Goal: Task Accomplishment & Management: Complete application form

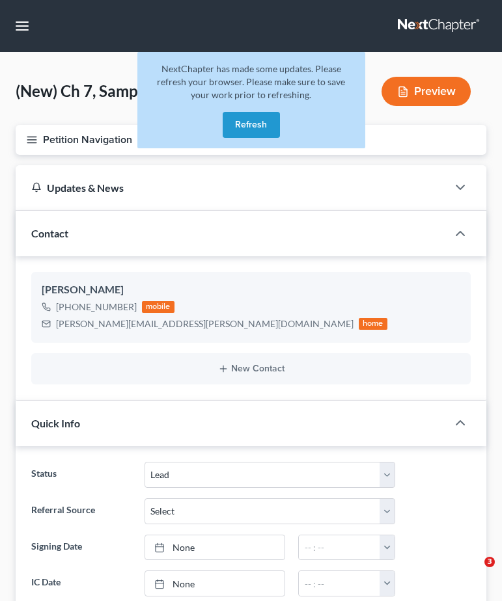
select select "4"
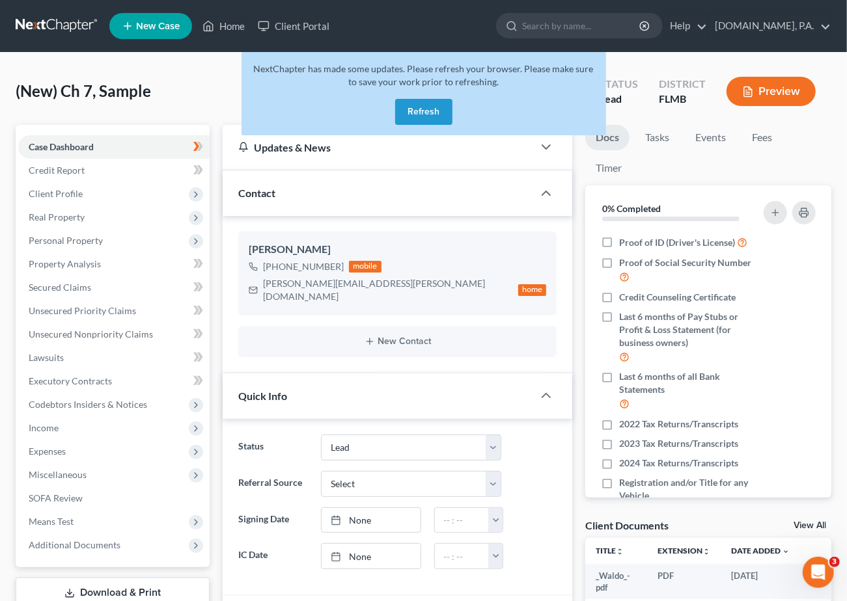
click at [426, 111] on button "Refresh" at bounding box center [423, 112] width 57 height 26
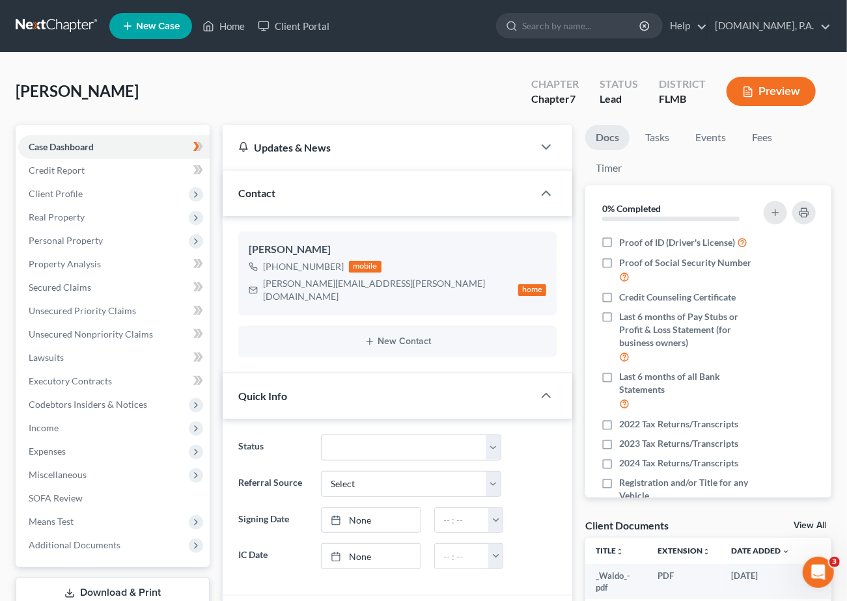
click at [56, 22] on link at bounding box center [57, 25] width 83 height 23
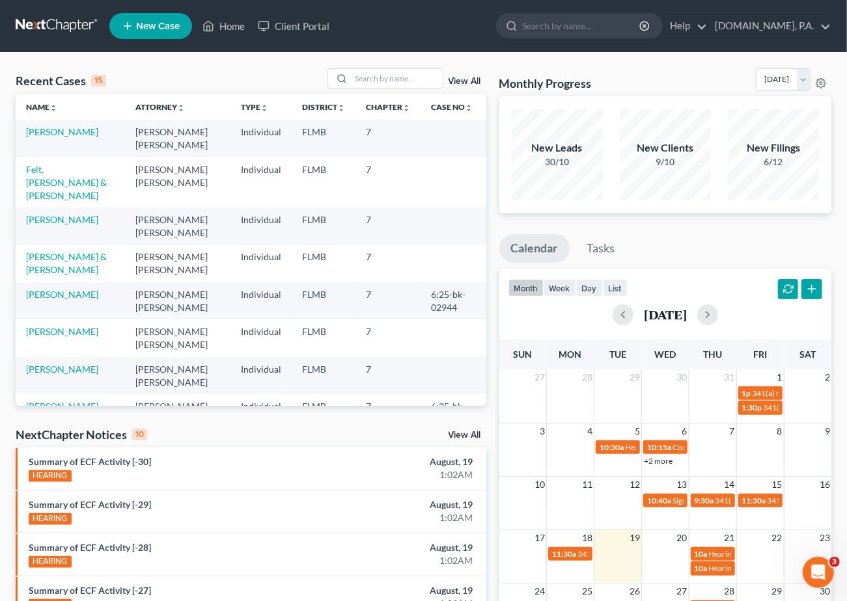
click at [465, 78] on link "View All" at bounding box center [464, 81] width 33 height 9
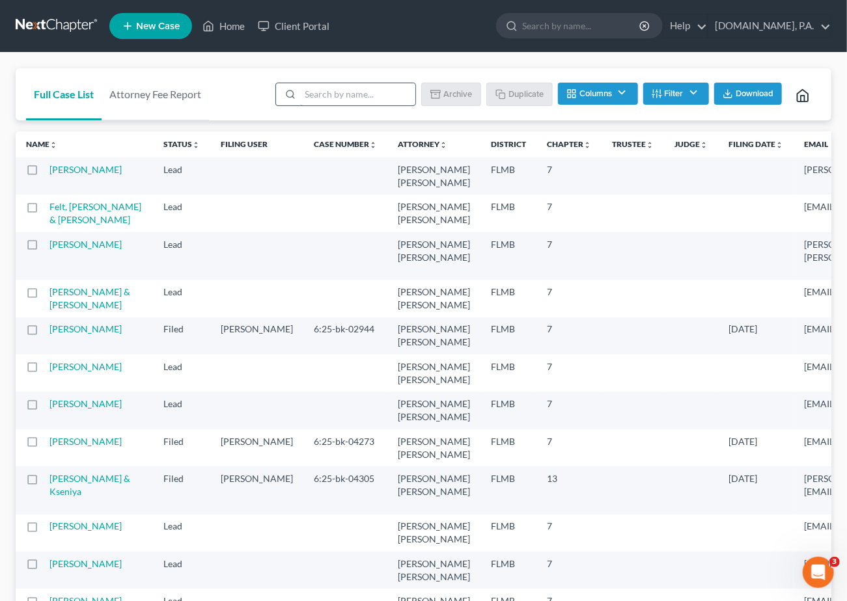
click at [357, 96] on input "search" at bounding box center [357, 94] width 115 height 22
type input "sample"
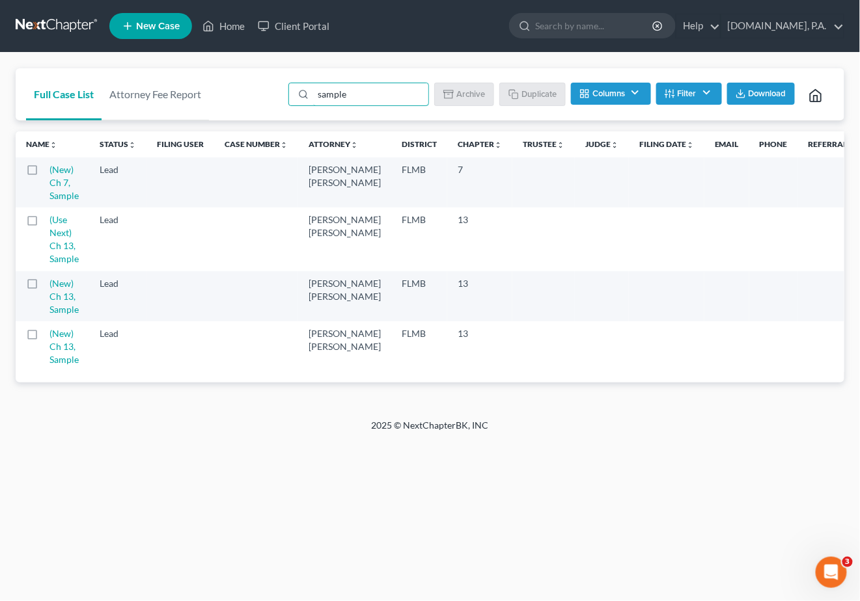
click at [44, 173] on label at bounding box center [44, 173] width 0 height 0
click at [49, 170] on input "checkbox" at bounding box center [53, 167] width 8 height 8
click at [540, 94] on button "Duplicate" at bounding box center [533, 94] width 65 height 22
checkbox input "false"
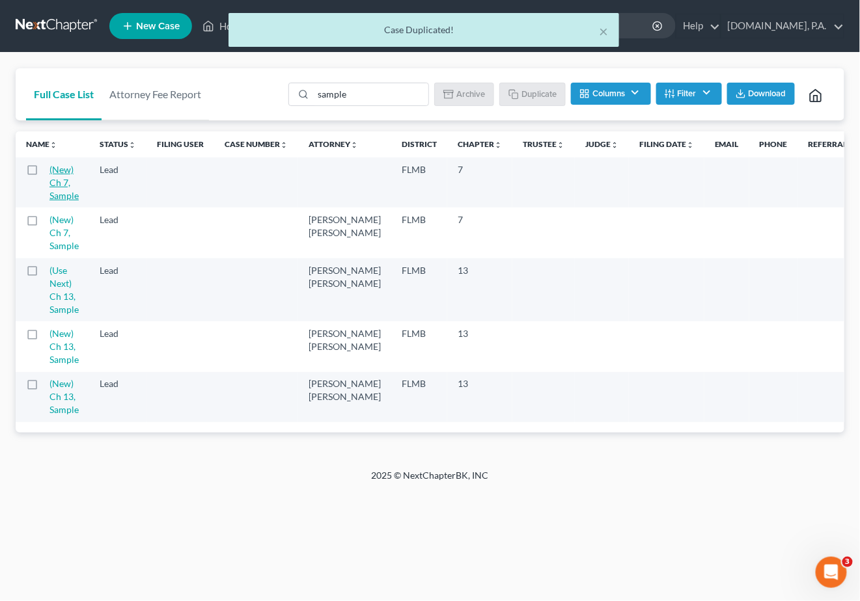
click at [62, 172] on link "(New) Ch 7, Sample" at bounding box center [63, 182] width 29 height 37
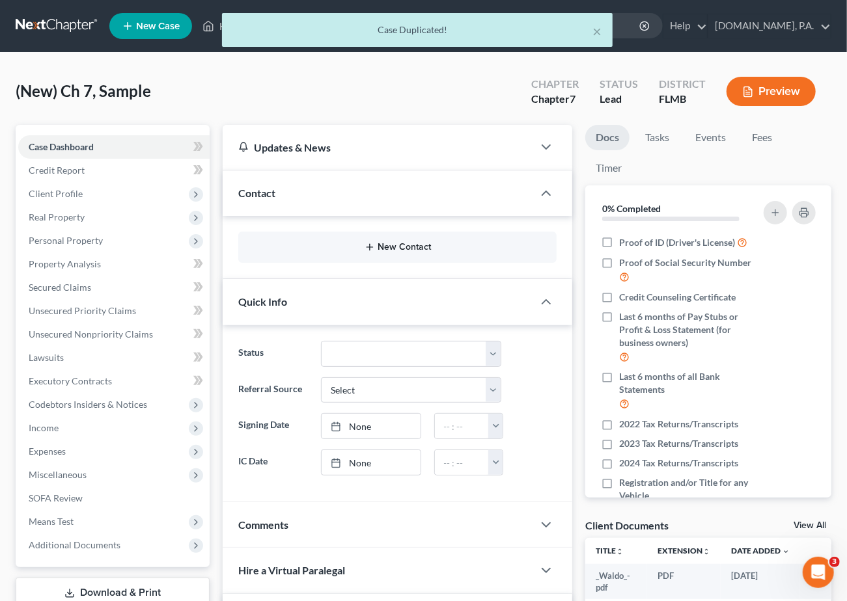
click at [411, 246] on button "New Contact" at bounding box center [397, 247] width 297 height 10
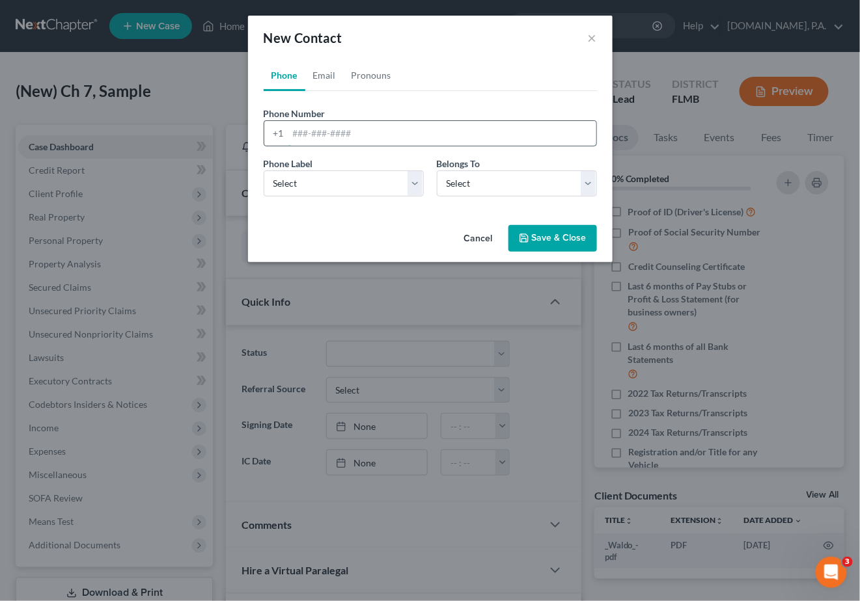
click at [295, 131] on input "tel" at bounding box center [442, 133] width 308 height 25
paste input "4075769415"
click at [308, 130] on input "4075769415" at bounding box center [442, 133] width 308 height 25
click at [325, 132] on input "407-5769415" at bounding box center [442, 133] width 308 height 25
click at [327, 133] on input "407-5769415" at bounding box center [442, 133] width 308 height 25
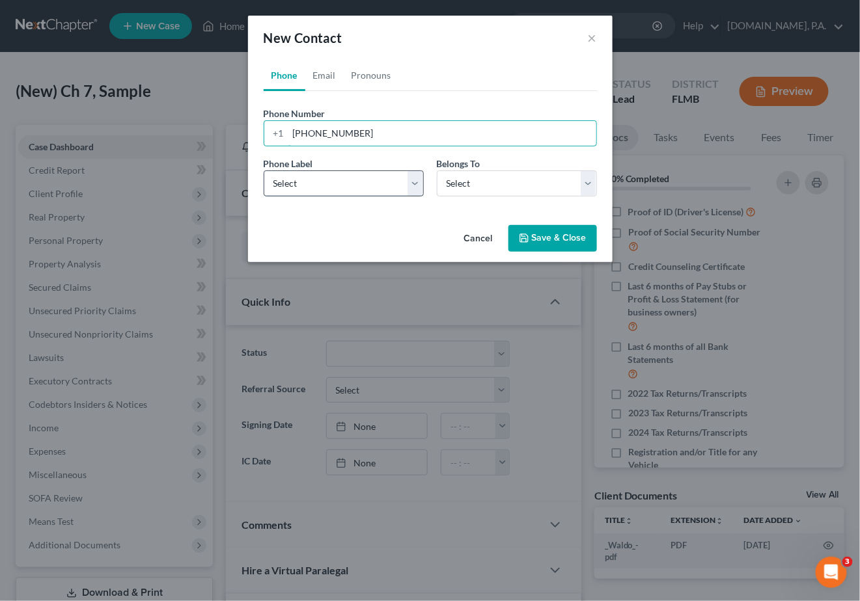
type input "407-576-9415"
click at [411, 184] on select "Select Mobile Home Work Other" at bounding box center [344, 184] width 160 height 26
select select "0"
click at [264, 171] on select "Select Mobile Home Work Other" at bounding box center [344, 184] width 160 height 26
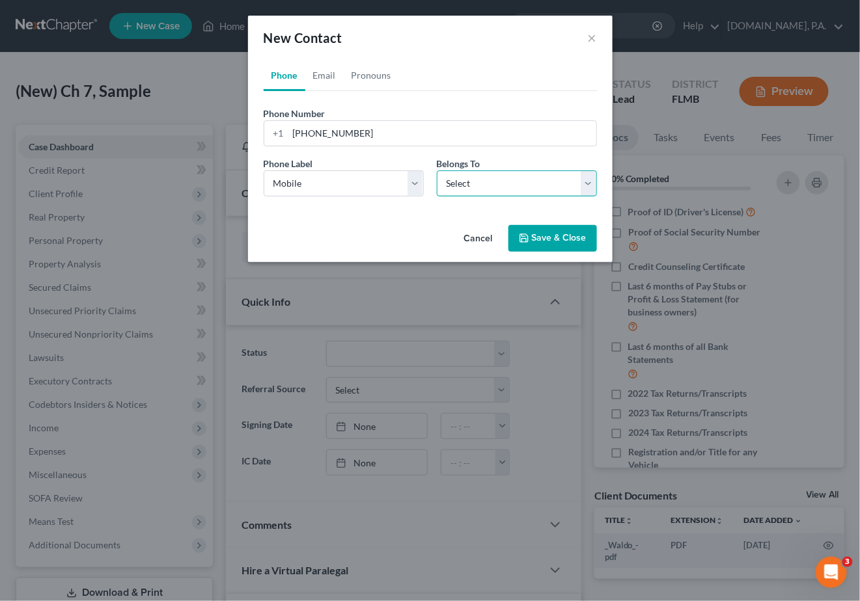
click at [588, 181] on select "Select Client Other" at bounding box center [517, 184] width 160 height 26
select select "0"
click at [437, 171] on select "Select Client Other" at bounding box center [517, 184] width 160 height 26
select select "0"
click at [329, 79] on link "Email" at bounding box center [324, 75] width 38 height 31
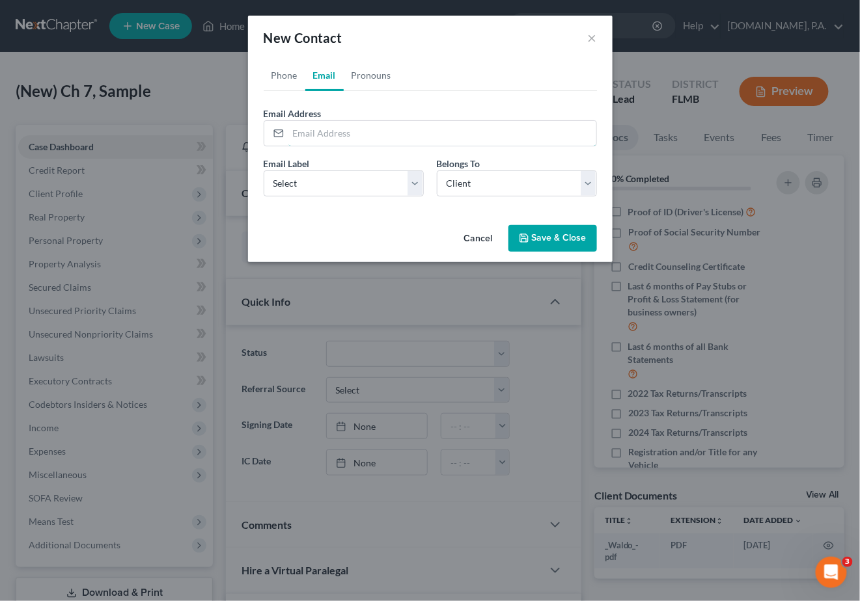
click at [312, 130] on input "email" at bounding box center [442, 133] width 308 height 25
paste input "lewis.kacia2020@gmail.com"
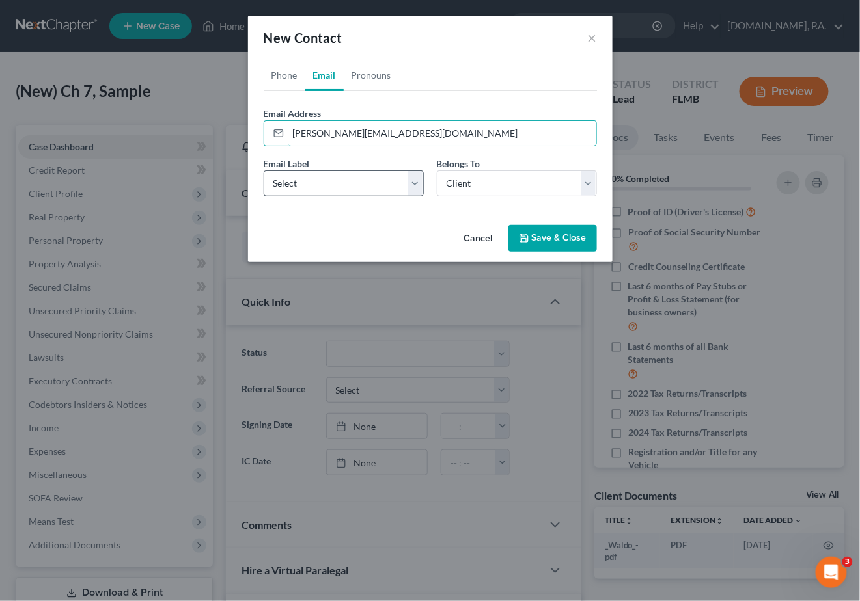
type input "lewis.kacia2020@gmail.com"
click at [413, 189] on select "Select Home Work Other" at bounding box center [344, 184] width 160 height 26
select select "0"
click at [264, 171] on select "Select Home Work Other" at bounding box center [344, 184] width 160 height 26
click at [378, 77] on link "Pronouns" at bounding box center [371, 75] width 55 height 31
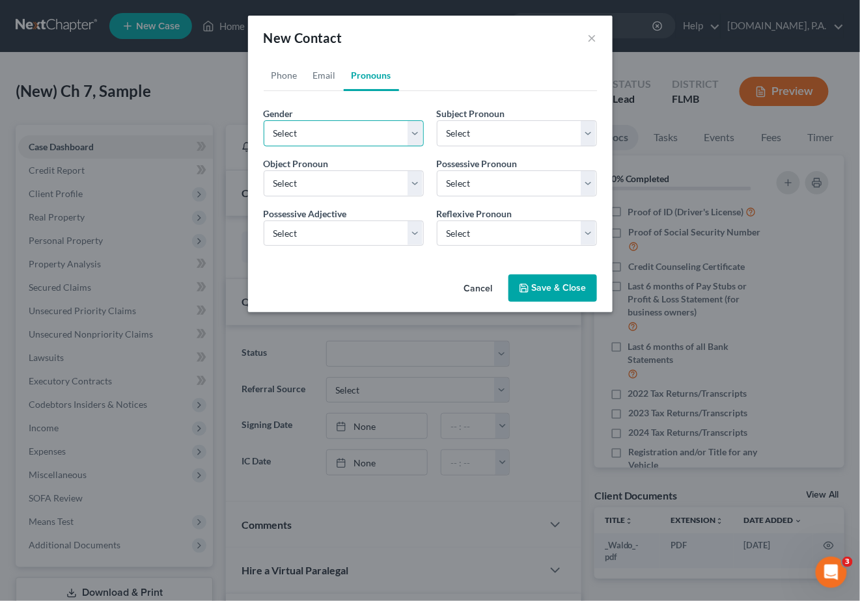
click at [415, 137] on select "Select Male Female Non Binary More Than One Person" at bounding box center [344, 133] width 160 height 26
select select "1"
click at [264, 120] on select "Select Male Female Non Binary More Than One Person" at bounding box center [344, 133] width 160 height 26
select select "1"
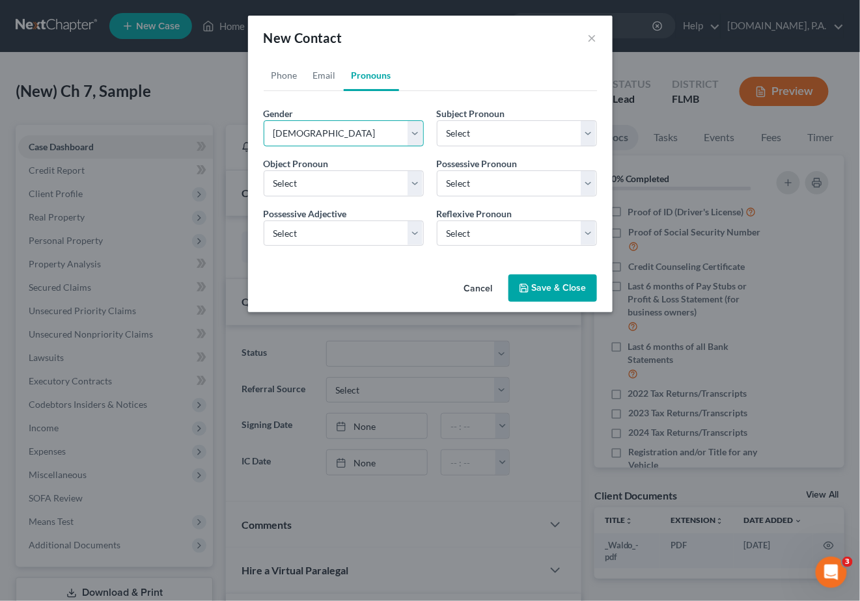
select select "1"
click at [536, 288] on button "Save & Close" at bounding box center [552, 288] width 89 height 27
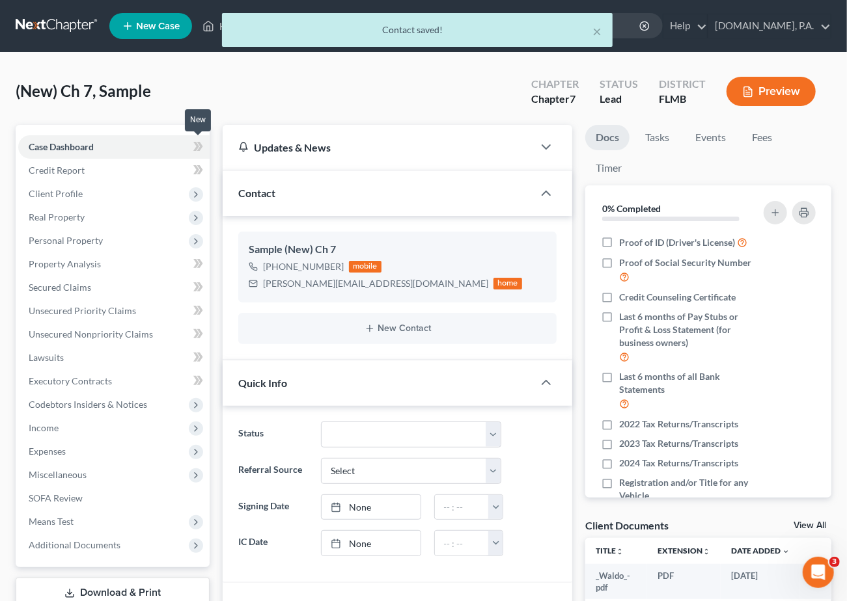
click at [195, 141] on icon at bounding box center [198, 147] width 10 height 16
click at [68, 195] on span "Client Profile" at bounding box center [56, 193] width 54 height 11
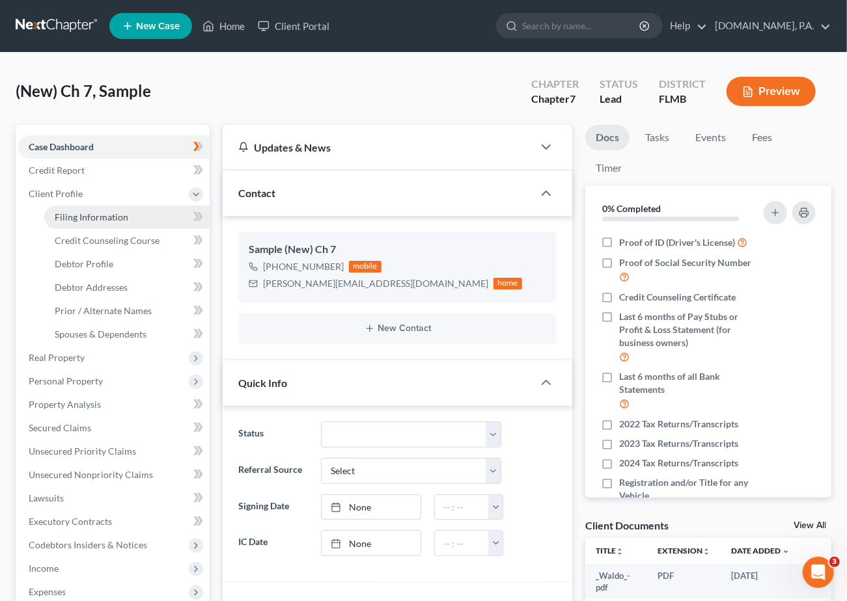
click at [79, 217] on span "Filing Information" at bounding box center [92, 217] width 74 height 11
select select "1"
select select "0"
select select "15"
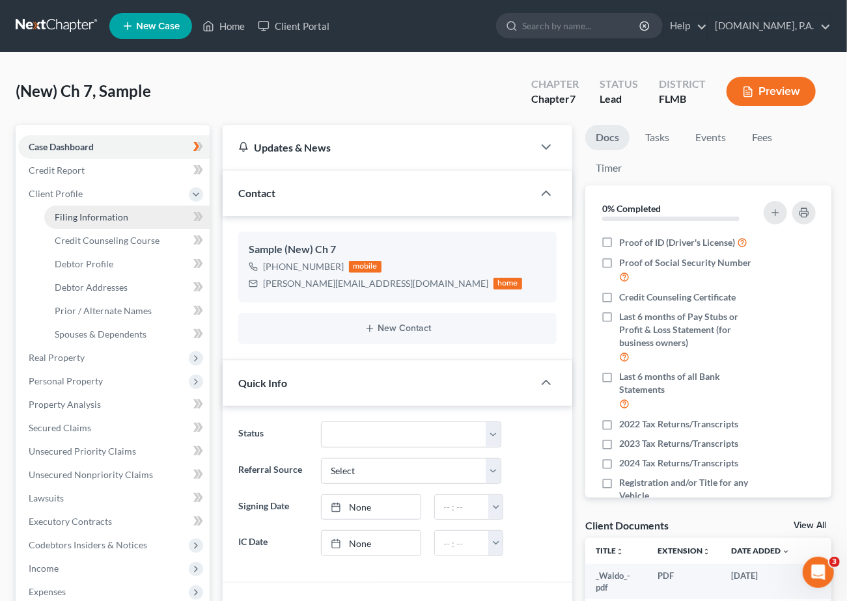
select select "0"
select select "9"
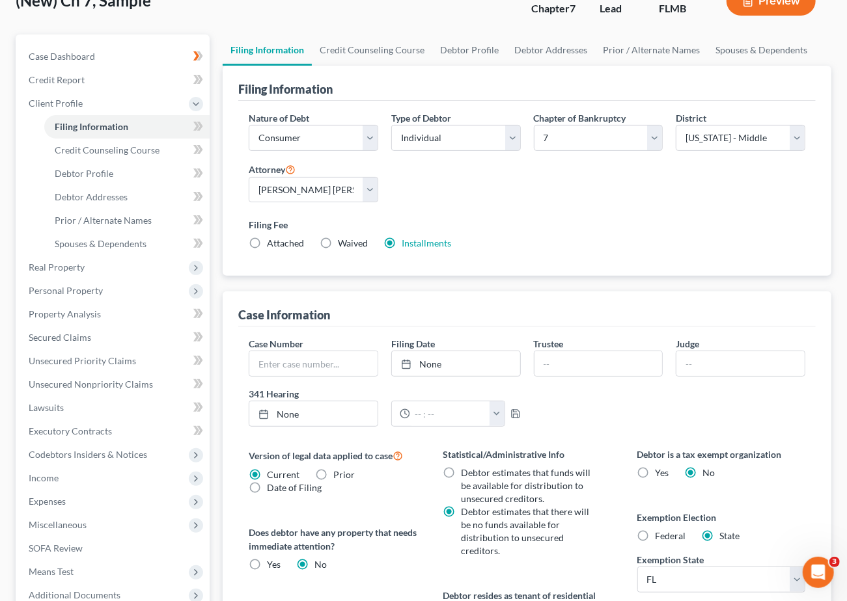
scroll to position [260, 0]
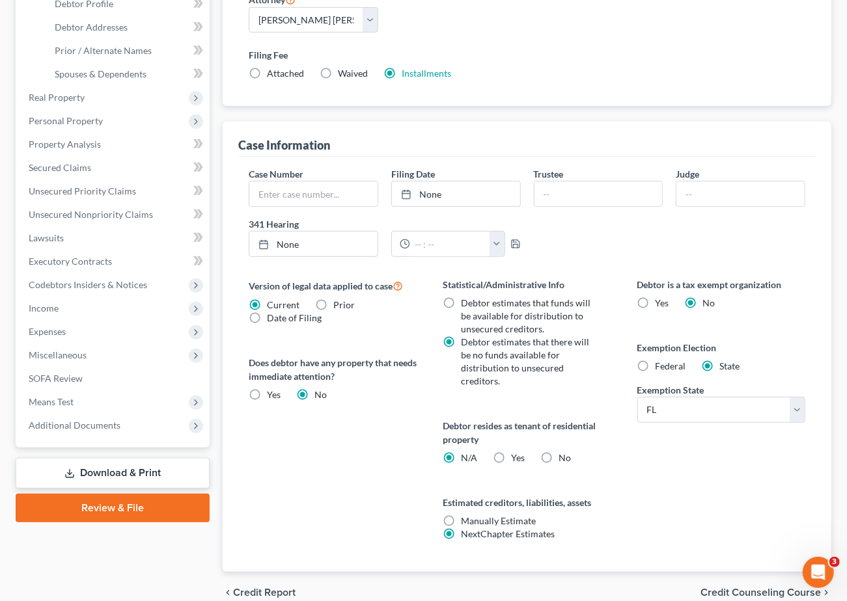
click at [511, 457] on label "Yes Yes" at bounding box center [518, 458] width 14 height 13
click at [516, 457] on input "Yes Yes" at bounding box center [520, 456] width 8 height 8
radio input "true"
radio input "false"
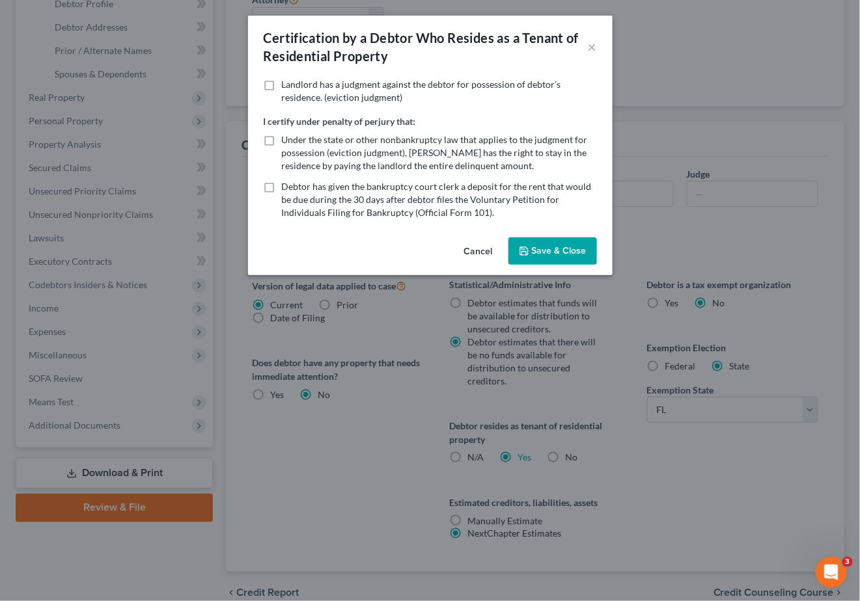
click at [533, 253] on button "Save & Close" at bounding box center [552, 251] width 89 height 27
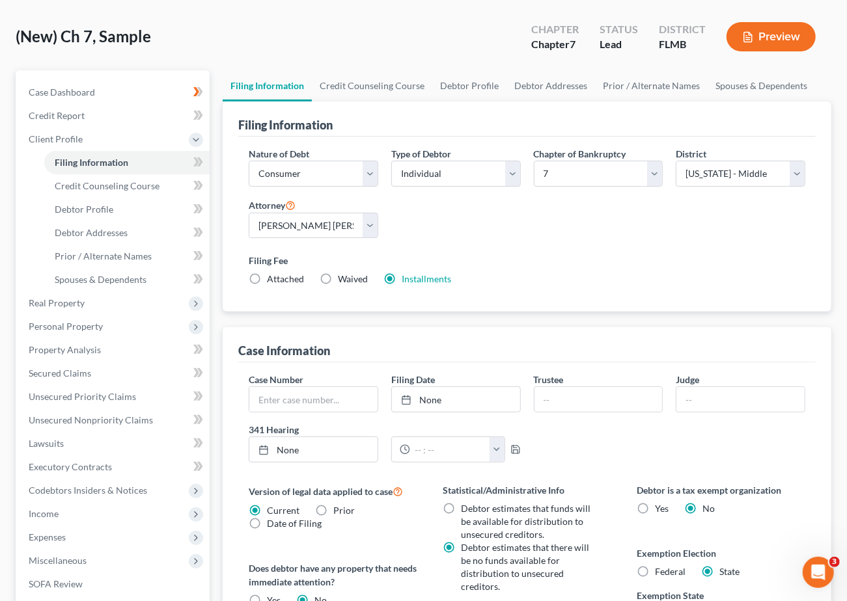
scroll to position [0, 0]
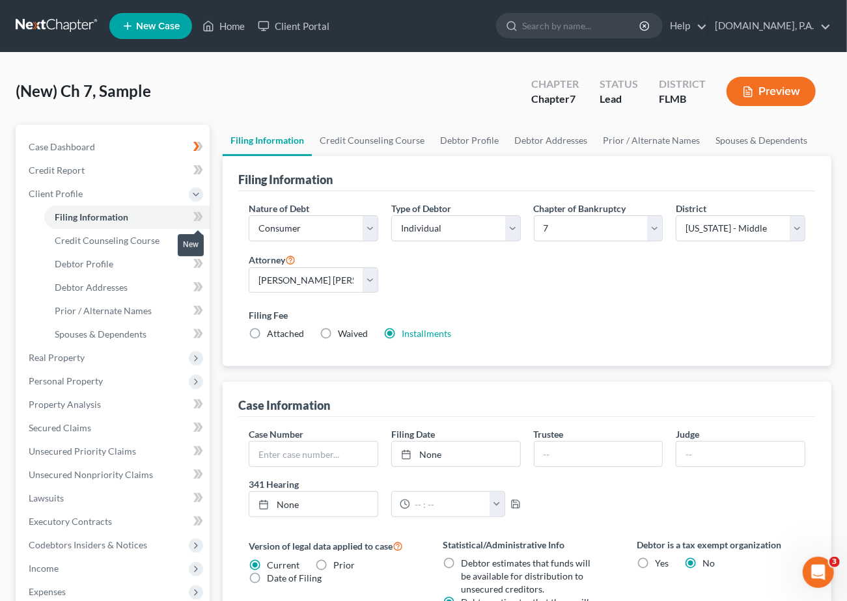
click at [196, 215] on icon at bounding box center [198, 217] width 10 height 16
click at [92, 261] on span "Debtor Profile" at bounding box center [84, 263] width 59 height 11
select select "0"
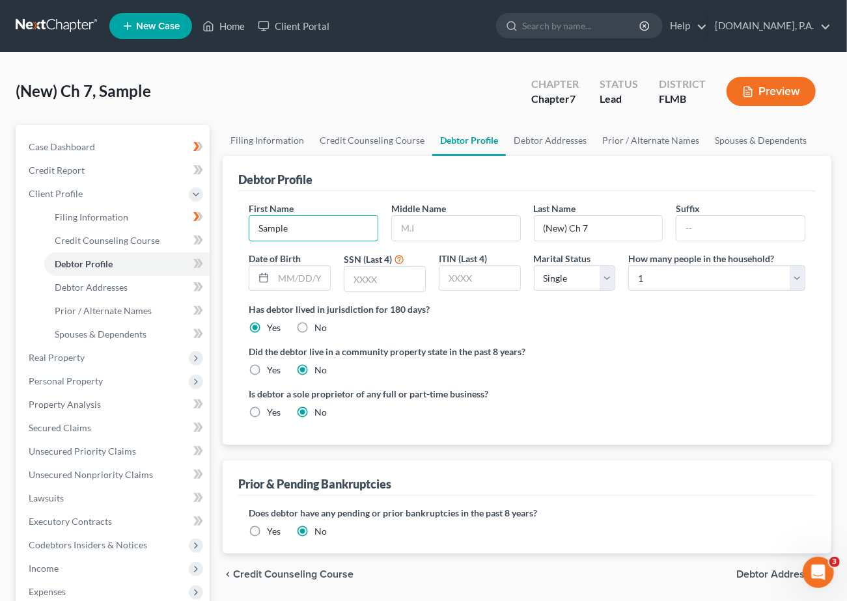
drag, startPoint x: 297, startPoint y: 226, endPoint x: 240, endPoint y: 232, distance: 57.7
click at [240, 232] on div "First Name Sample Middle Name Last Name (New) Ch 7 Suffix Date of Birth SSN (La…" at bounding box center [526, 318] width 577 height 254
type input "Kacia"
type input "Lewis"
click at [201, 264] on icon at bounding box center [200, 263] width 6 height 9
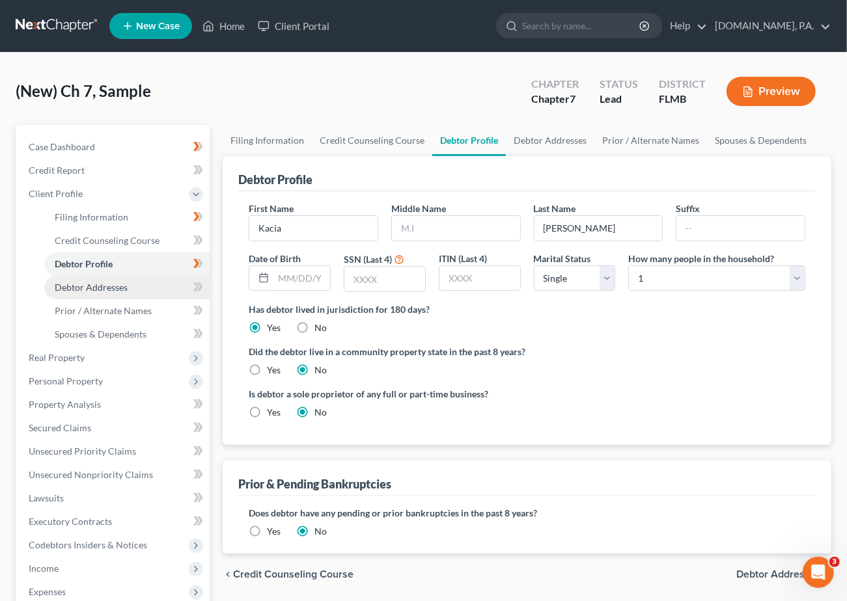
click at [100, 282] on span "Debtor Addresses" at bounding box center [91, 287] width 73 height 11
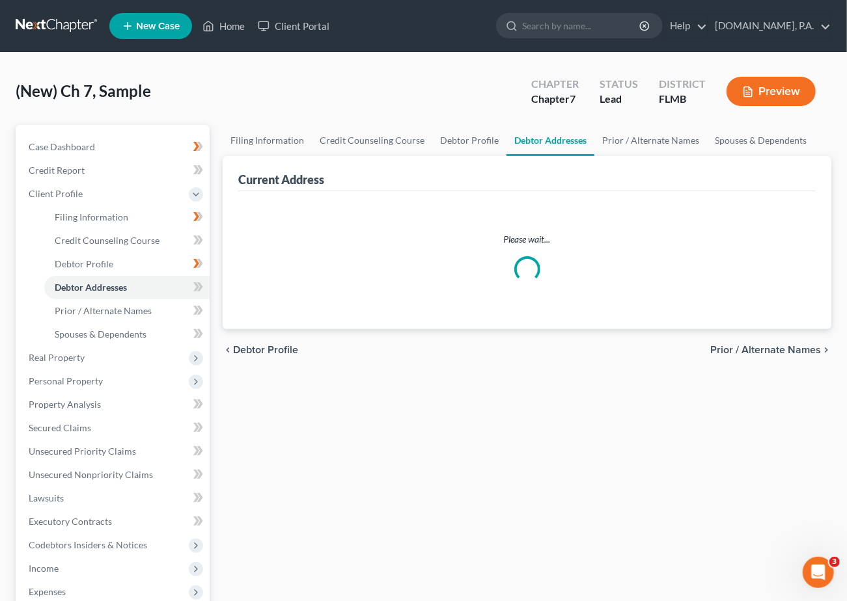
select select "0"
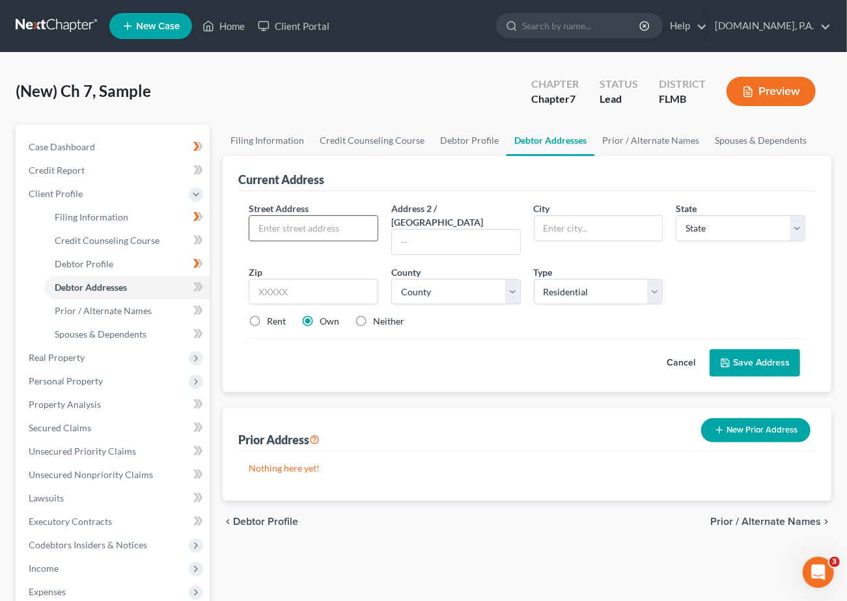
click at [258, 226] on input "text" at bounding box center [313, 228] width 128 height 25
paste input "1021 Creeks Bend Dr"
type input "1021 Creeks Bend Dr"
click at [286, 279] on input "text" at bounding box center [314, 292] width 130 height 26
type input "32707"
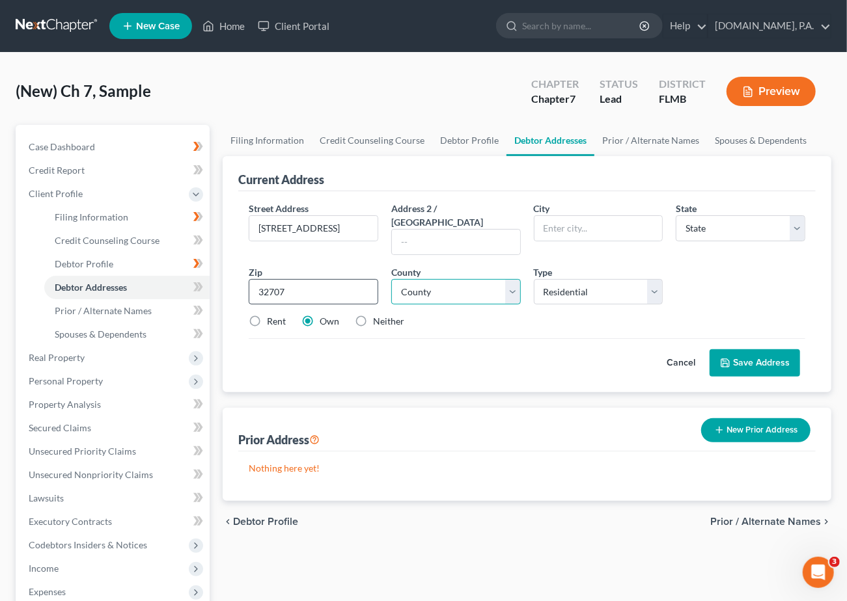
type input "Casselberry"
select select "9"
click at [513, 279] on select "County Alachua County Baker County Bay County Bradford County Brevard County Br…" at bounding box center [456, 292] width 130 height 26
select select "56"
click at [391, 279] on select "County Alachua County Baker County Bay County Bradford County Brevard County Br…" at bounding box center [456, 292] width 130 height 26
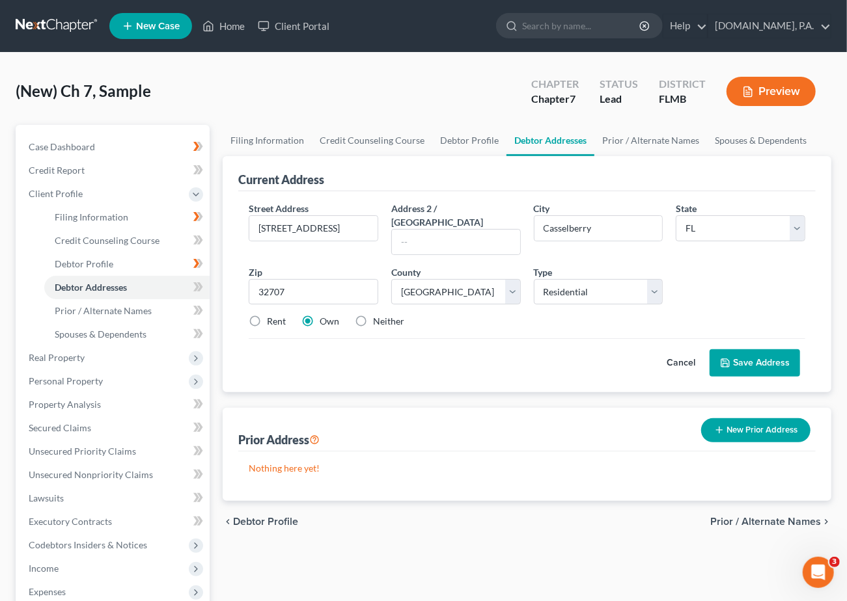
click at [267, 315] on label "Rent" at bounding box center [276, 321] width 19 height 13
click at [272, 315] on input "Rent" at bounding box center [276, 319] width 8 height 8
radio input "true"
click at [741, 350] on button "Save Address" at bounding box center [755, 363] width 90 height 27
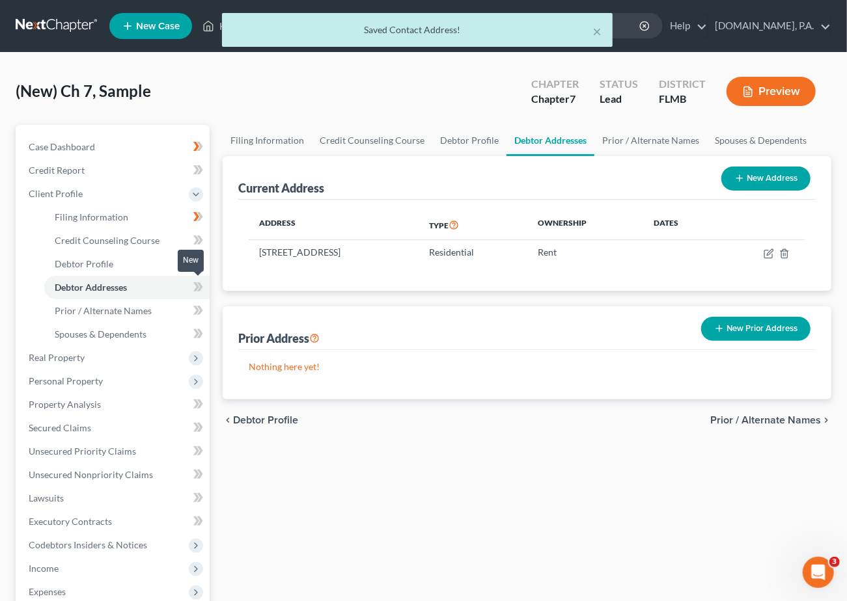
click at [195, 283] on icon at bounding box center [196, 287] width 6 height 9
click at [76, 143] on span "Case Dashboard" at bounding box center [62, 146] width 66 height 11
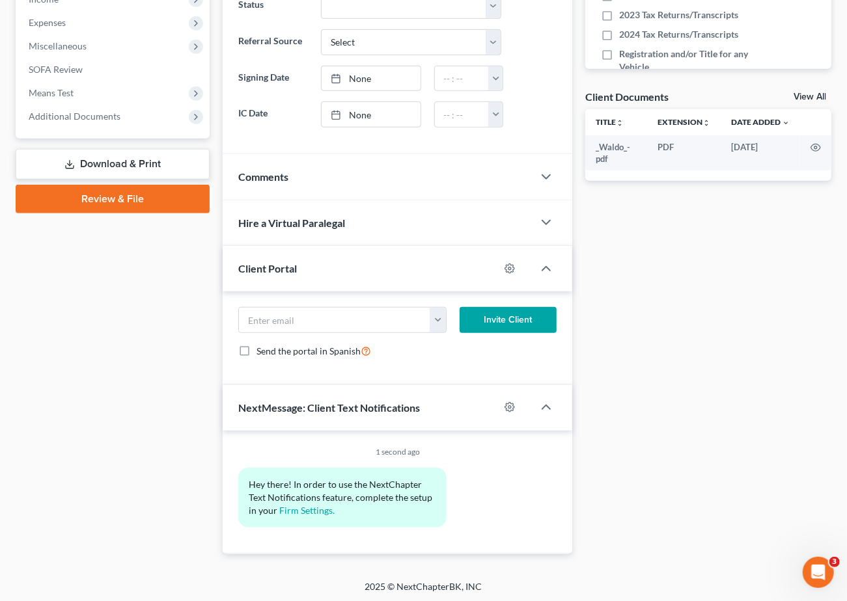
scroll to position [432, 0]
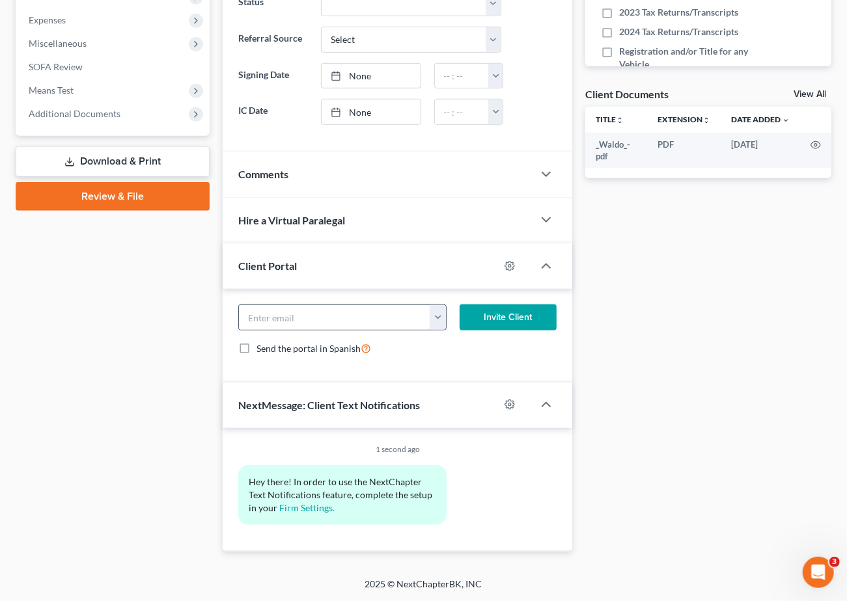
click at [437, 313] on button "button" at bounding box center [438, 317] width 16 height 25
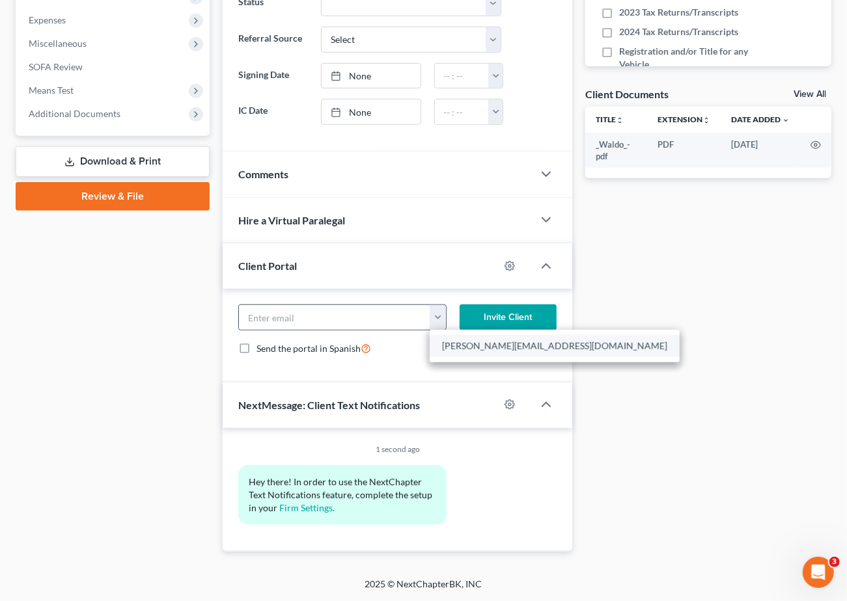
click at [460, 346] on link "lewis.kacia2020@gmail.com" at bounding box center [555, 346] width 250 height 22
type input "lewis.kacia2020@gmail.com"
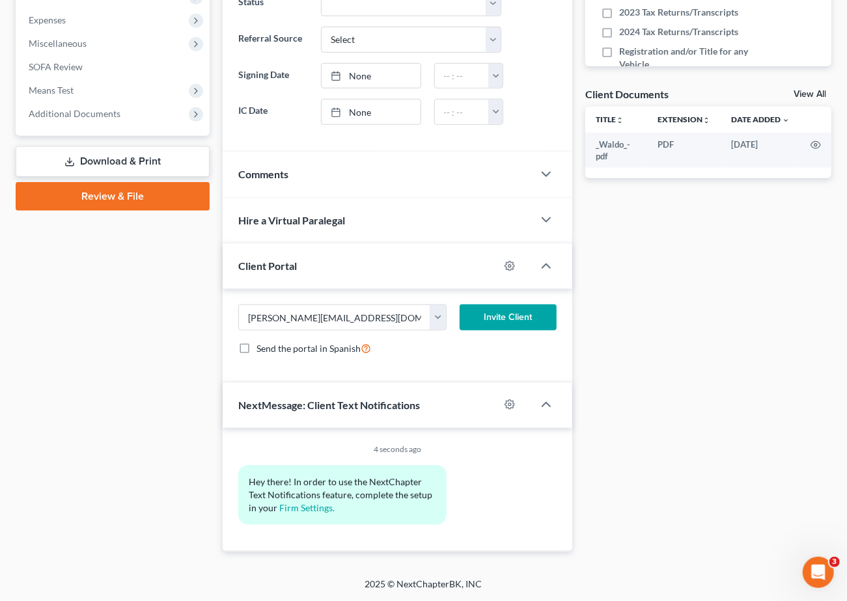
click at [512, 312] on button "Invite Client" at bounding box center [509, 318] width 98 height 26
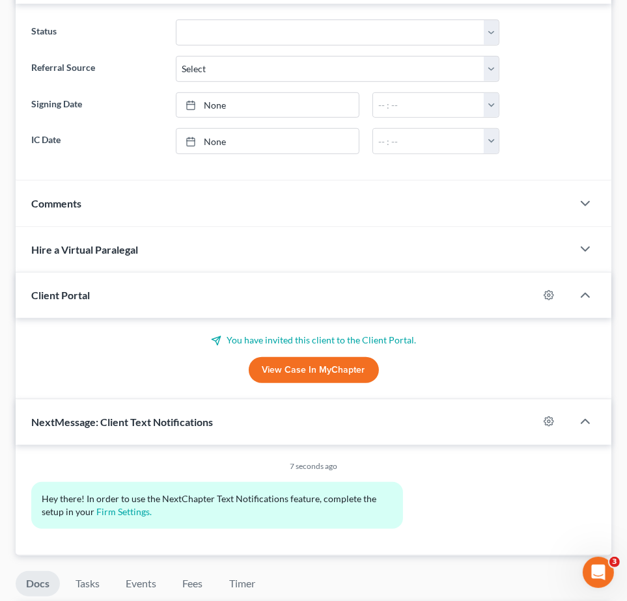
scroll to position [0, 0]
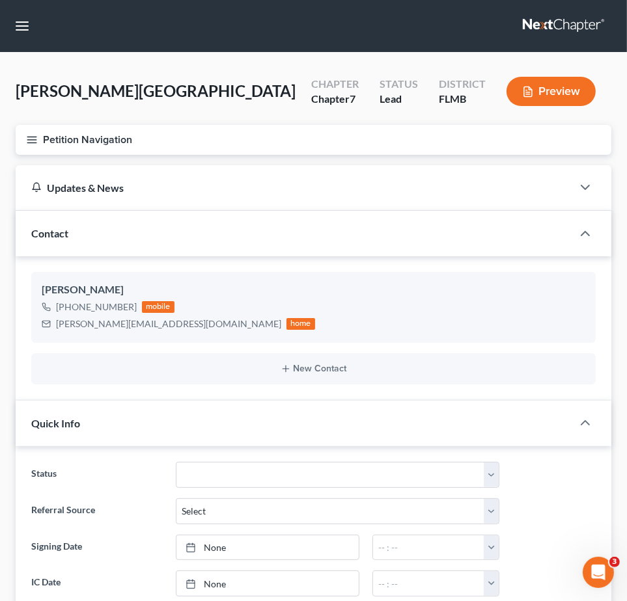
click at [564, 21] on link at bounding box center [564, 25] width 83 height 23
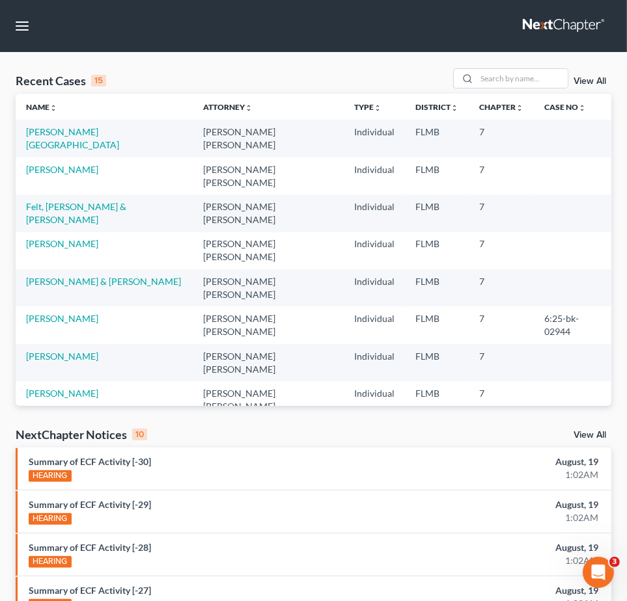
click at [588, 76] on div "View All" at bounding box center [532, 78] width 159 height 20
click at [588, 82] on link "View All" at bounding box center [589, 81] width 33 height 9
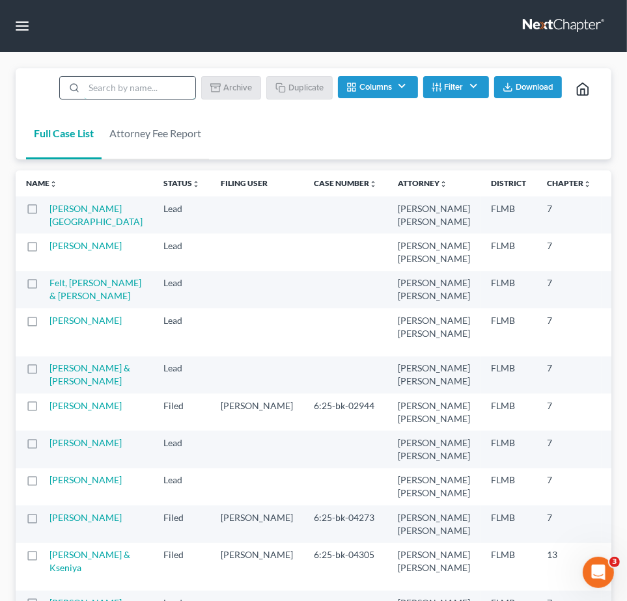
click at [130, 88] on input "search" at bounding box center [139, 88] width 111 height 22
type input "sample"
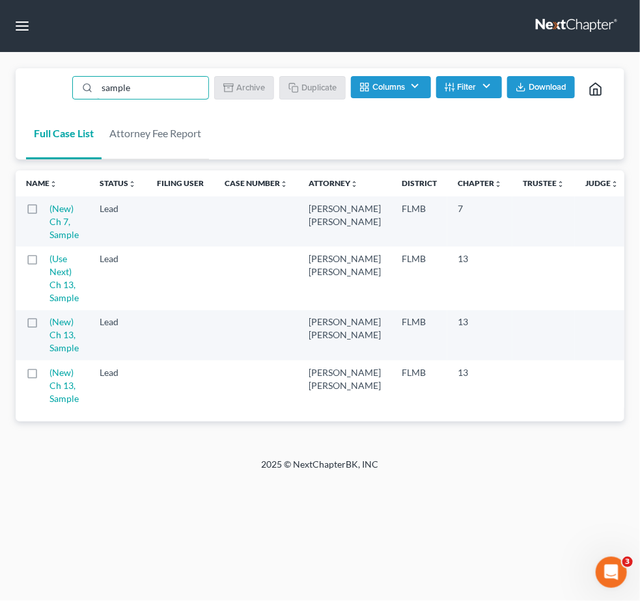
click at [44, 212] on label at bounding box center [44, 212] width 0 height 0
click at [49, 209] on input "checkbox" at bounding box center [53, 206] width 8 height 8
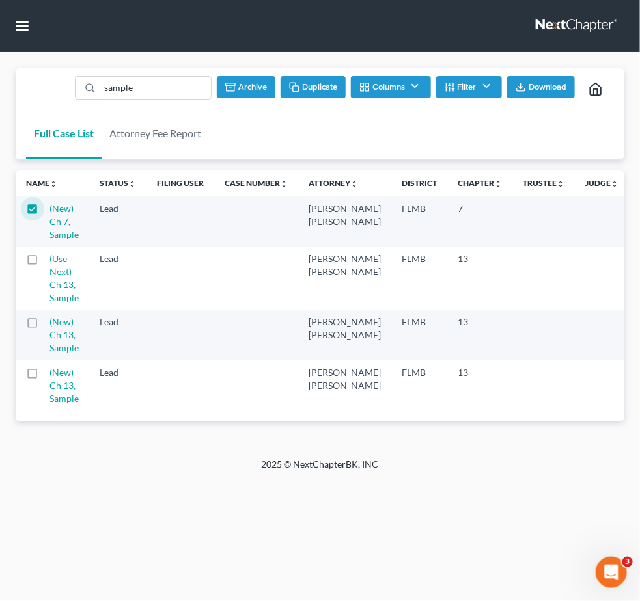
click at [319, 87] on button "Duplicate" at bounding box center [313, 87] width 65 height 22
checkbox input "false"
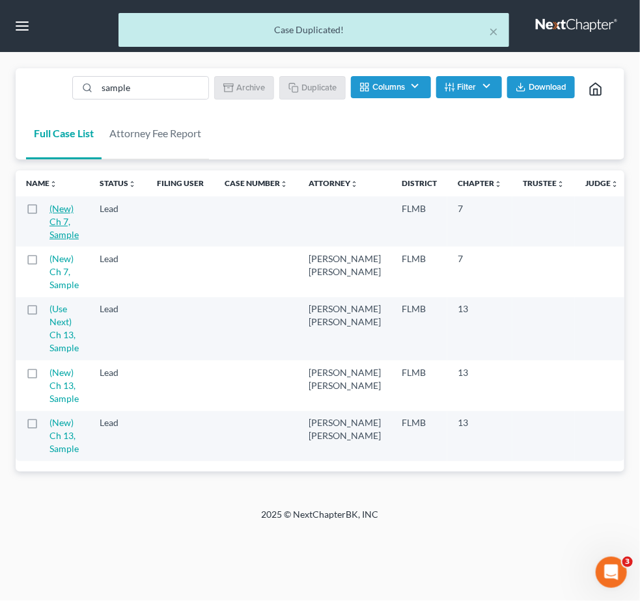
click at [72, 211] on link "(New) Ch 7, Sample" at bounding box center [63, 221] width 29 height 37
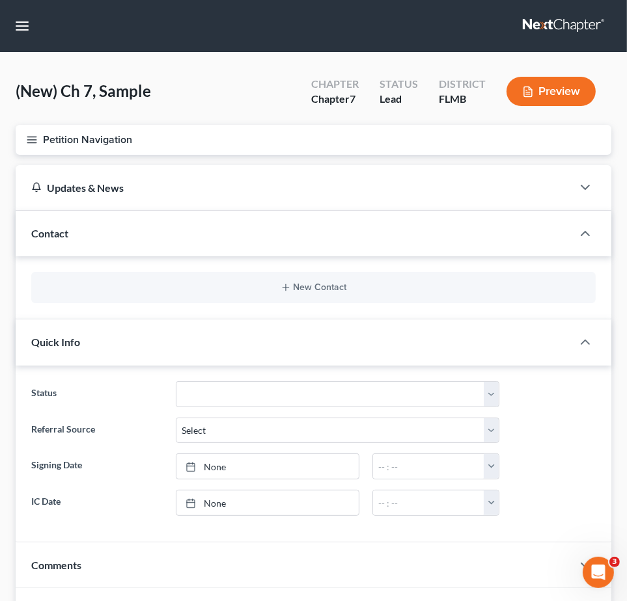
click at [324, 276] on div "New Contact" at bounding box center [313, 287] width 564 height 31
click at [323, 285] on button "New Contact" at bounding box center [314, 288] width 544 height 10
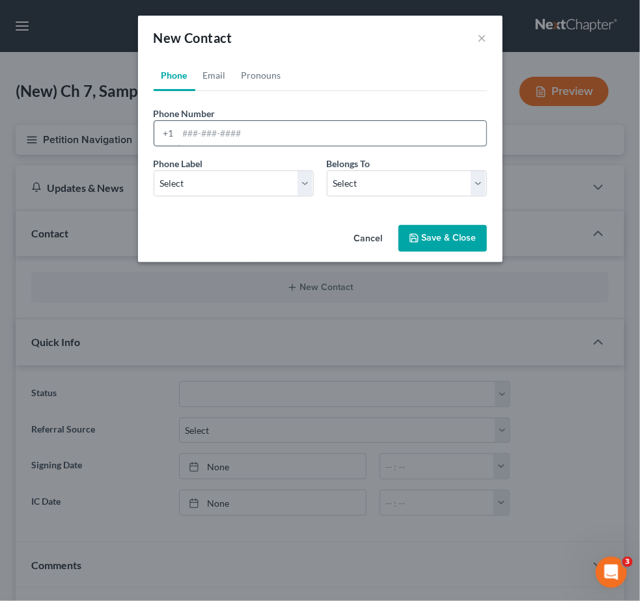
click at [185, 133] on input "tel" at bounding box center [332, 133] width 308 height 25
paste input "561-451-6707"
type input "561-451-6707"
click at [307, 183] on select "Select Mobile Home Work Other" at bounding box center [234, 184] width 160 height 26
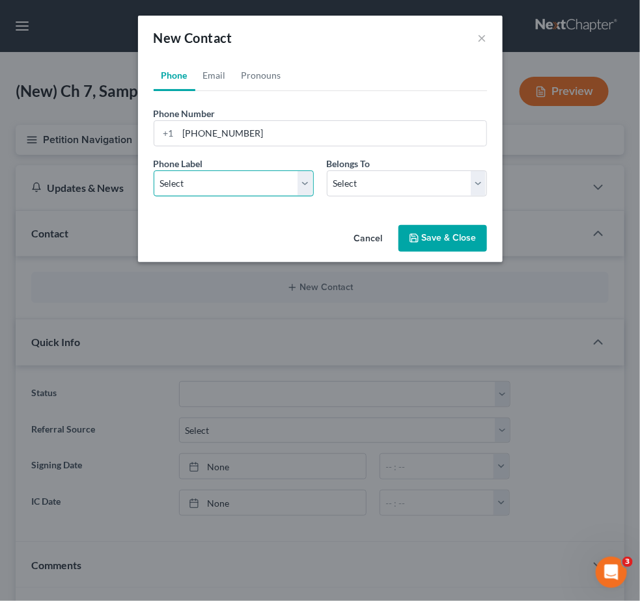
select select "0"
click at [154, 171] on select "Select Mobile Home Work Other" at bounding box center [234, 184] width 160 height 26
click at [478, 180] on select "Select Client Other" at bounding box center [407, 184] width 160 height 26
select select "0"
click at [327, 171] on select "Select Client Other" at bounding box center [407, 184] width 160 height 26
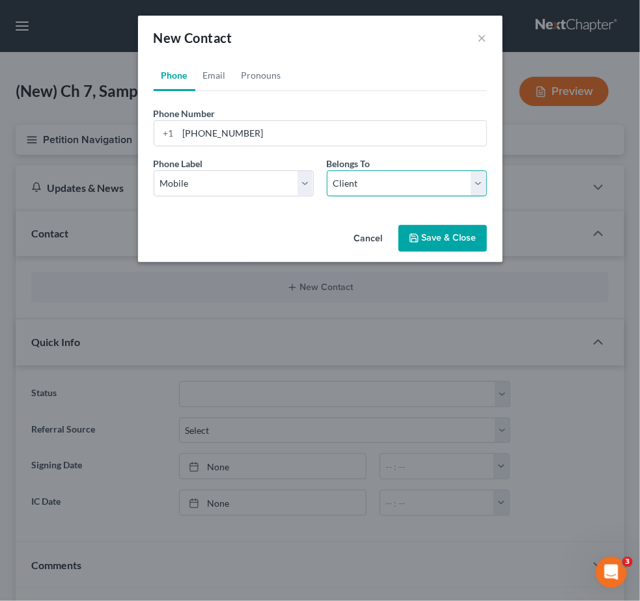
select select "0"
click at [223, 73] on link "Email" at bounding box center [214, 75] width 38 height 31
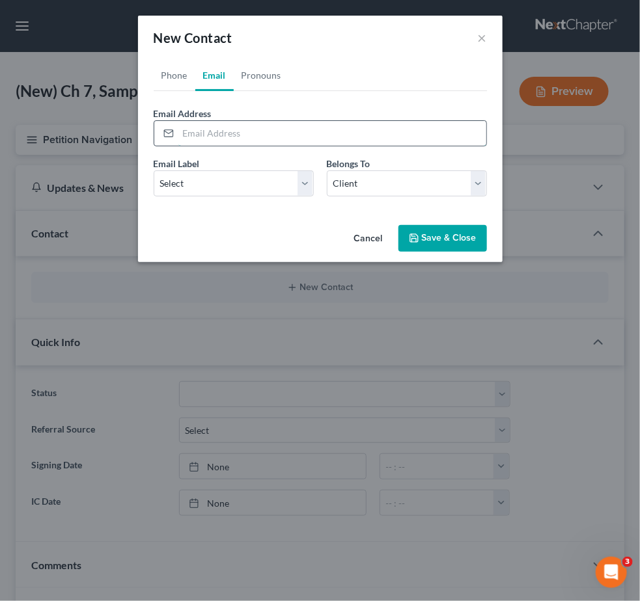
click at [189, 130] on input "email" at bounding box center [332, 133] width 308 height 25
paste input "[EMAIL_ADDRESS][DOMAIN_NAME]"
type input "[EMAIL_ADDRESS][DOMAIN_NAME]"
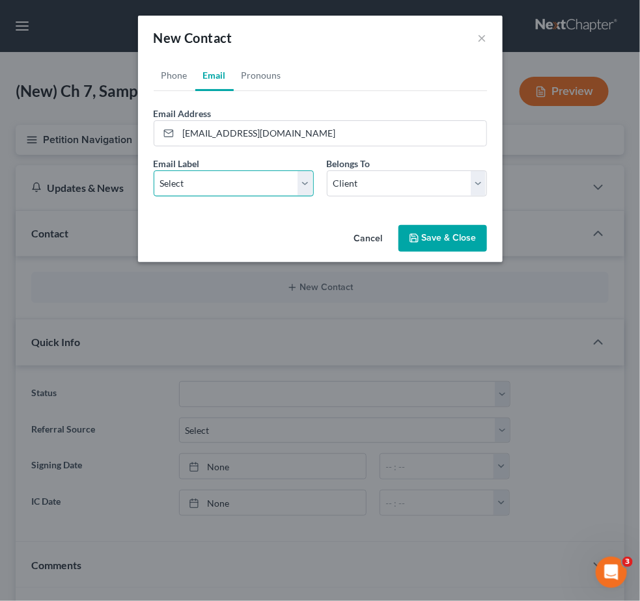
click at [305, 183] on select "Select Home Work Other" at bounding box center [234, 184] width 160 height 26
select select "0"
click at [154, 171] on select "Select Home Work Other" at bounding box center [234, 184] width 160 height 26
click at [262, 72] on link "Pronouns" at bounding box center [261, 75] width 55 height 31
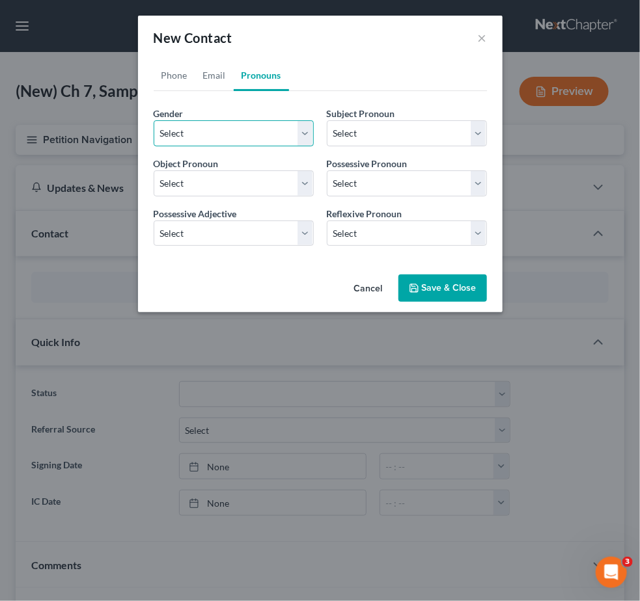
click at [307, 138] on select "Select Male Female Non Binary More Than One Person" at bounding box center [234, 133] width 160 height 26
select select "1"
click at [154, 120] on select "Select Male Female Non Binary More Than One Person" at bounding box center [234, 133] width 160 height 26
select select "1"
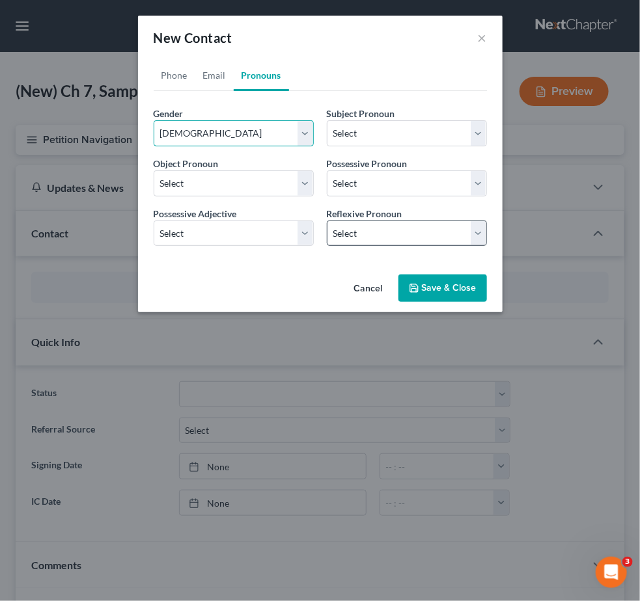
select select "1"
click at [436, 281] on button "Save & Close" at bounding box center [442, 288] width 89 height 27
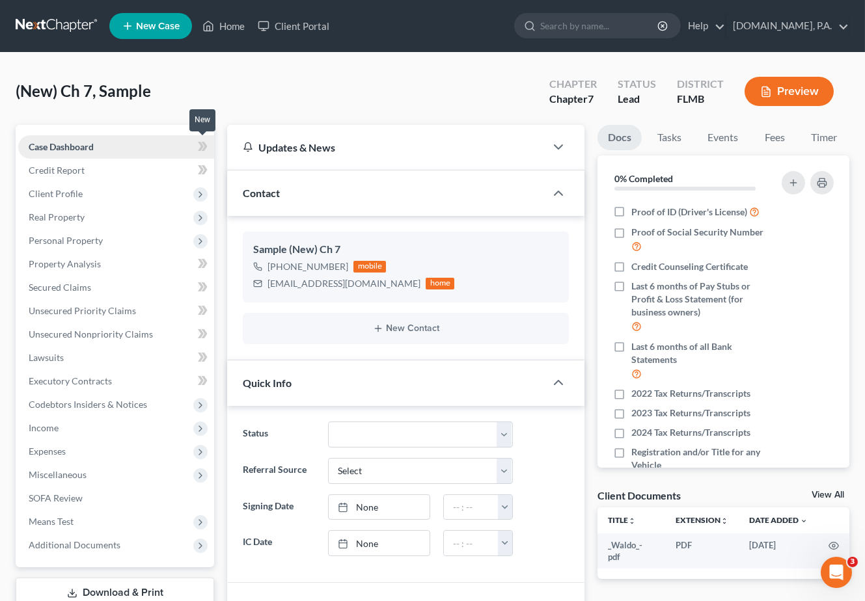
drag, startPoint x: 205, startPoint y: 144, endPoint x: 178, endPoint y: 152, distance: 28.4
click at [206, 145] on icon at bounding box center [205, 146] width 6 height 9
click at [70, 190] on span "Client Profile" at bounding box center [56, 193] width 54 height 11
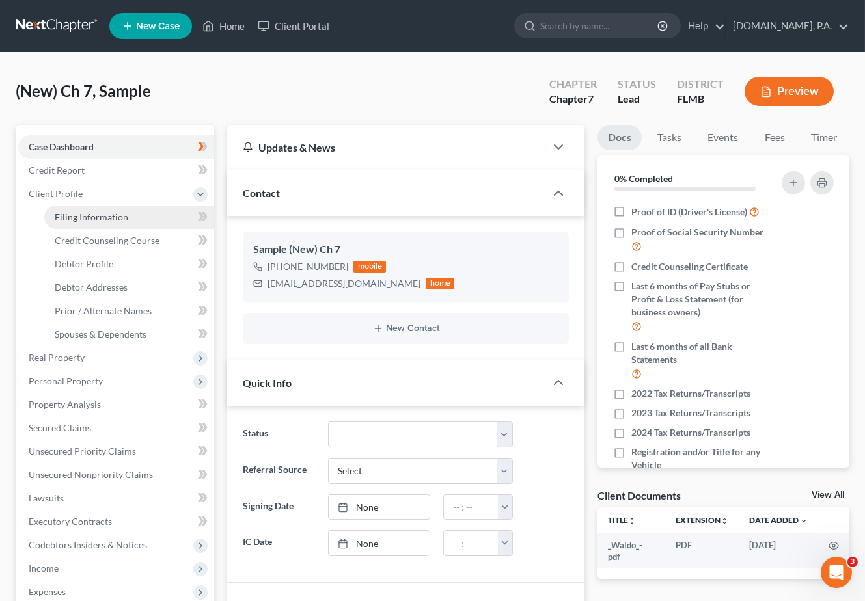
click at [91, 215] on span "Filing Information" at bounding box center [92, 217] width 74 height 11
select select "1"
select select "0"
select select "15"
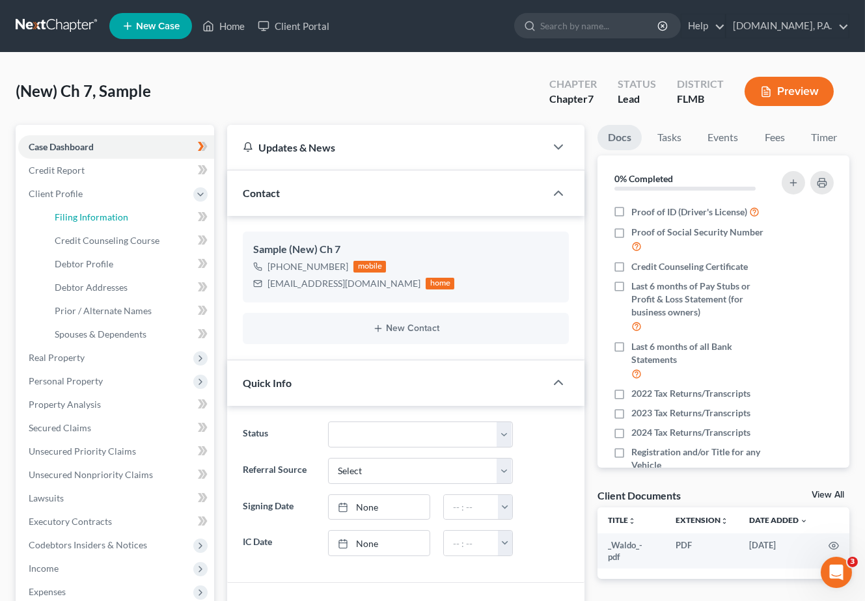
select select "0"
select select "9"
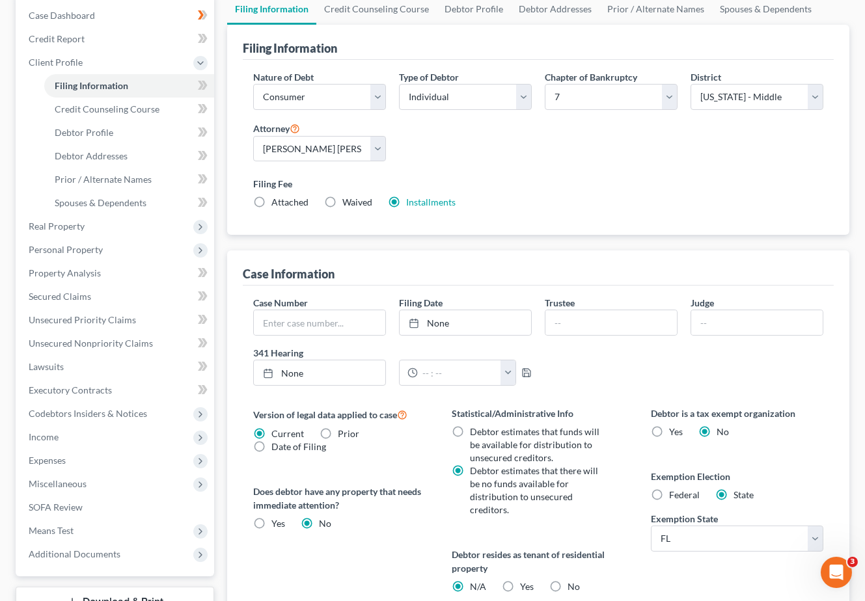
scroll to position [260, 0]
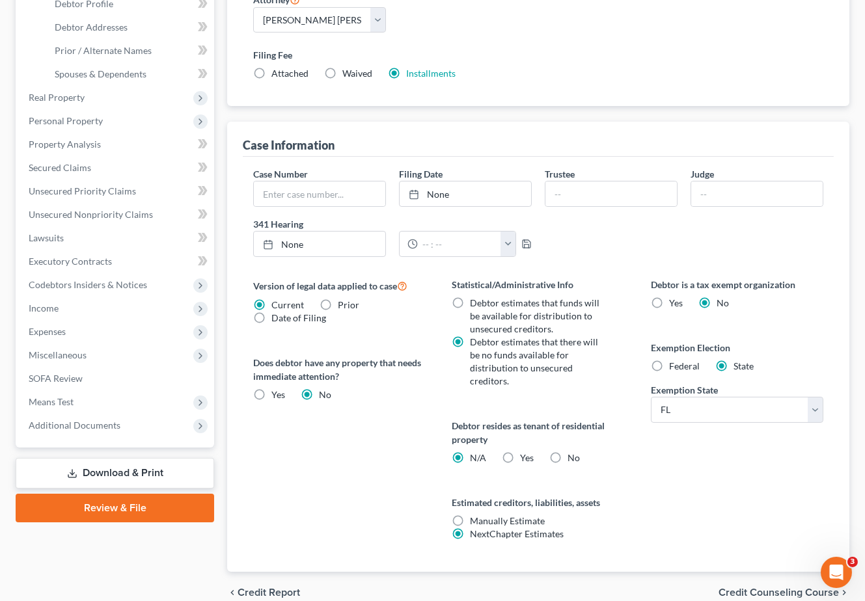
click at [568, 452] on label "No" at bounding box center [574, 458] width 12 height 13
click at [573, 452] on input "No" at bounding box center [577, 456] width 8 height 8
radio input "true"
radio input "false"
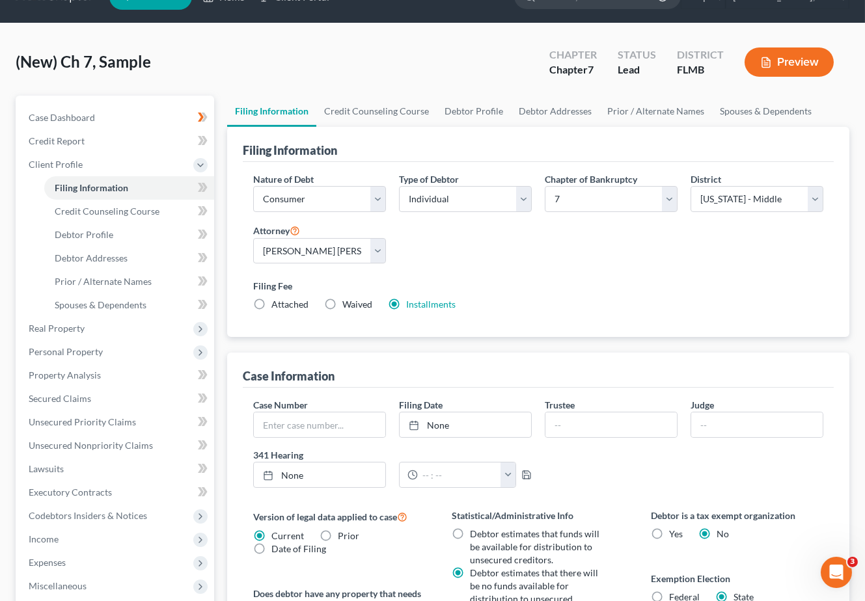
scroll to position [0, 0]
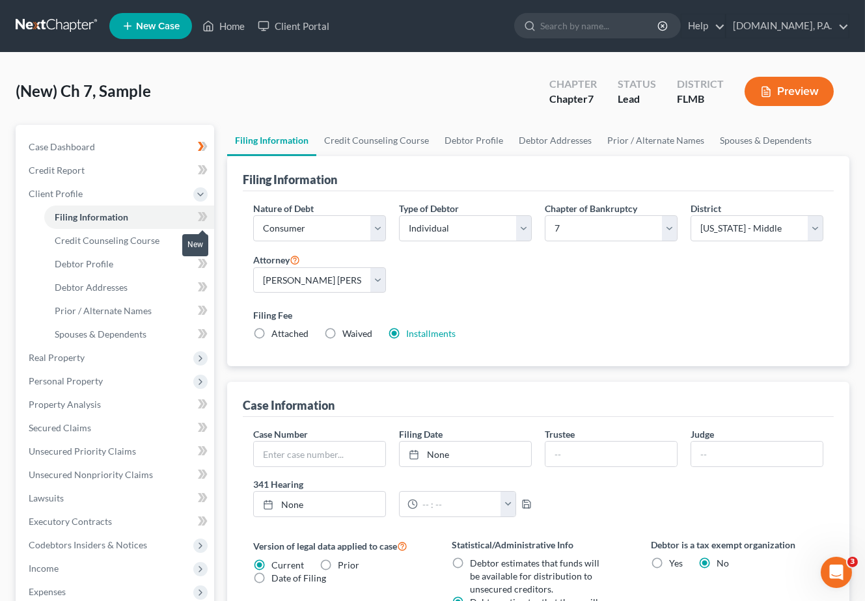
click at [199, 215] on icon at bounding box center [203, 217] width 10 height 16
click at [96, 261] on span "Debtor Profile" at bounding box center [84, 263] width 59 height 11
select select "0"
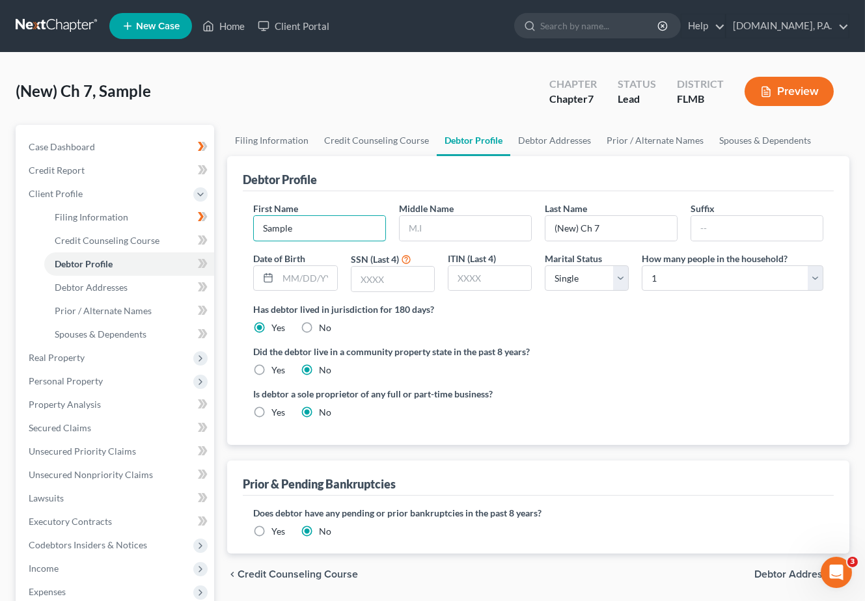
drag, startPoint x: 266, startPoint y: 236, endPoint x: 206, endPoint y: 240, distance: 60.7
click at [206, 240] on div "Petition Navigation Case Dashboard Payments Invoices Payments Payments Credit R…" at bounding box center [432, 454] width 847 height 658
type input "Melissa"
type input "B"
type input "Breslow"
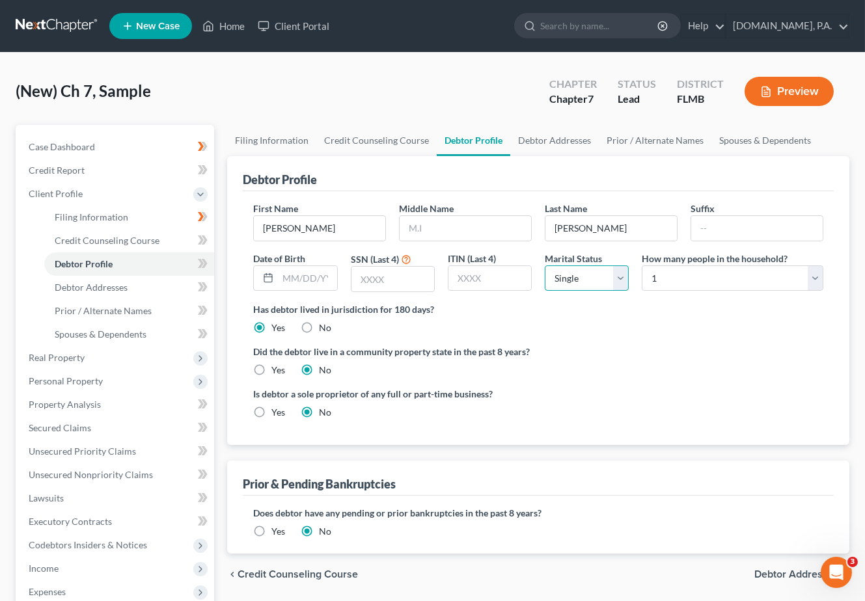
click at [620, 280] on select "Select Single Married Separated Divorced Widowed" at bounding box center [587, 279] width 84 height 26
select select "3"
click at [545, 266] on select "Select Single Married Separated Divorced Widowed" at bounding box center [587, 279] width 84 height 26
click at [639, 281] on select "Select 1 2 3 4 5 6 7 8 9 10 11 12 13 14 15 16 17 18 19 20" at bounding box center [733, 279] width 182 height 26
select select "2"
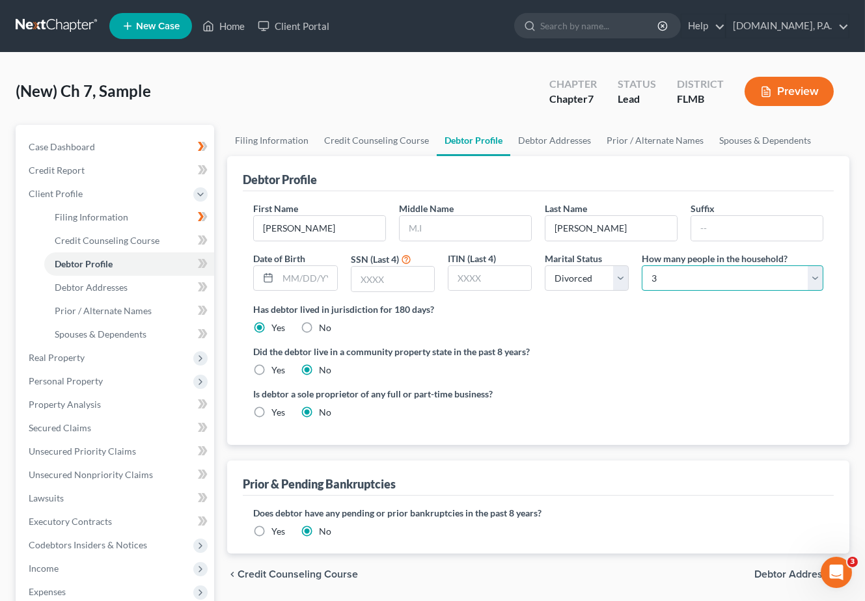
click at [639, 266] on select "Select 1 2 3 4 5 6 7 8 9 10 11 12 13 14 15 16 17 18 19 20" at bounding box center [733, 279] width 182 height 26
click at [201, 262] on icon at bounding box center [201, 263] width 6 height 9
click at [120, 283] on span "Debtor Addresses" at bounding box center [91, 287] width 73 height 11
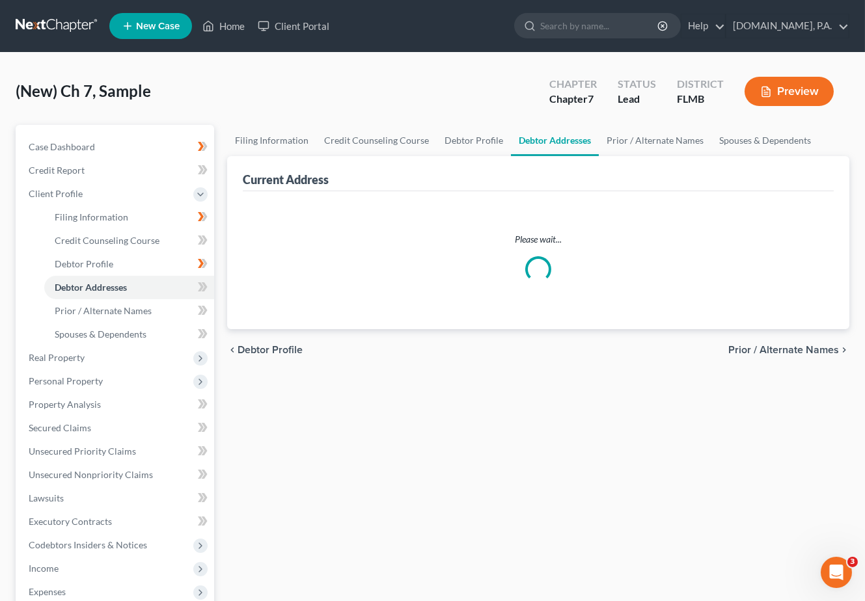
select select "0"
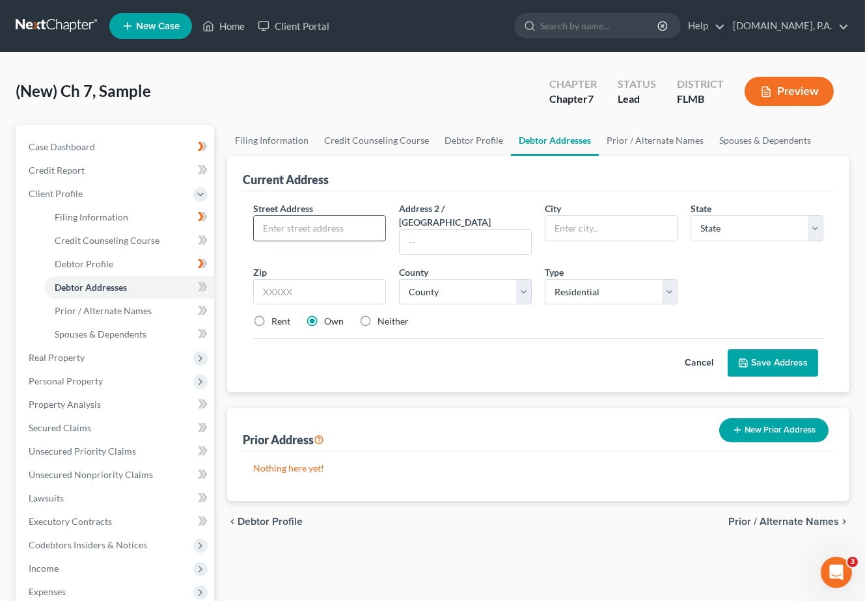
click at [266, 223] on input "text" at bounding box center [319, 228] width 131 height 25
paste input "5189 Greenheart Avenue"
type input "5189 Greenheart Avenue"
click at [289, 279] on input "text" at bounding box center [319, 292] width 133 height 26
type input "32757"
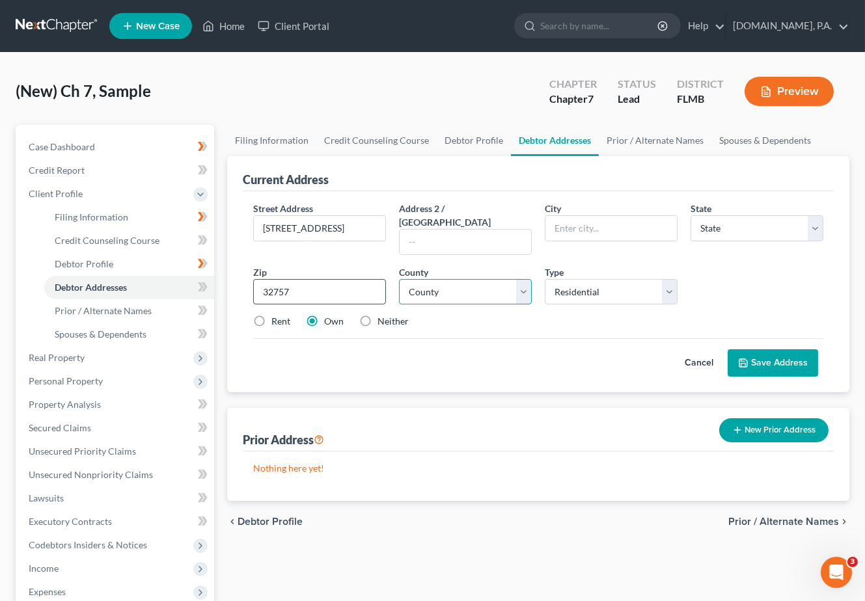
type input "Mount Dora"
select select "9"
click at [519, 284] on select "County Alachua County Baker County Bay County Bradford County Brevard County Br…" at bounding box center [465, 292] width 133 height 26
select select "33"
click at [399, 279] on select "County Alachua County Baker County Bay County Bradford County Brevard County Br…" at bounding box center [465, 292] width 133 height 26
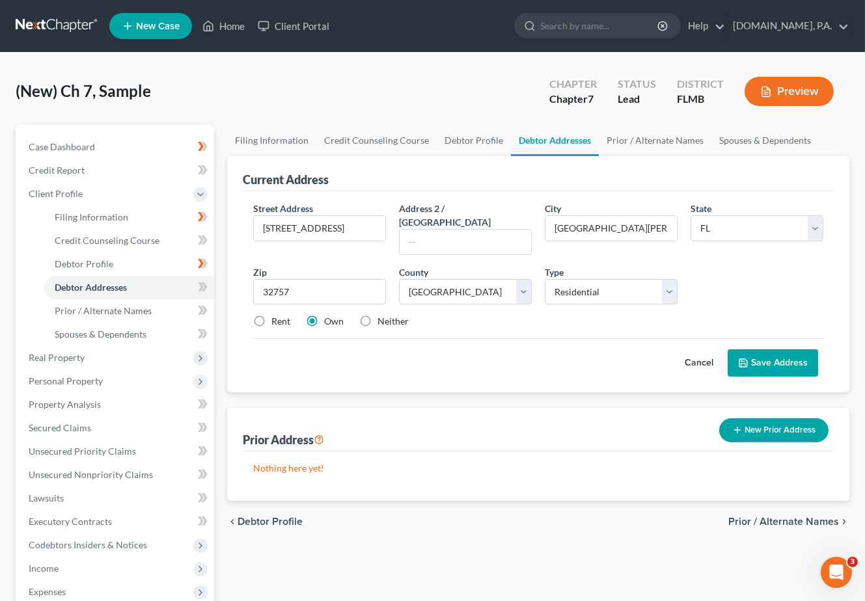
click at [639, 350] on button "Save Address" at bounding box center [773, 363] width 90 height 27
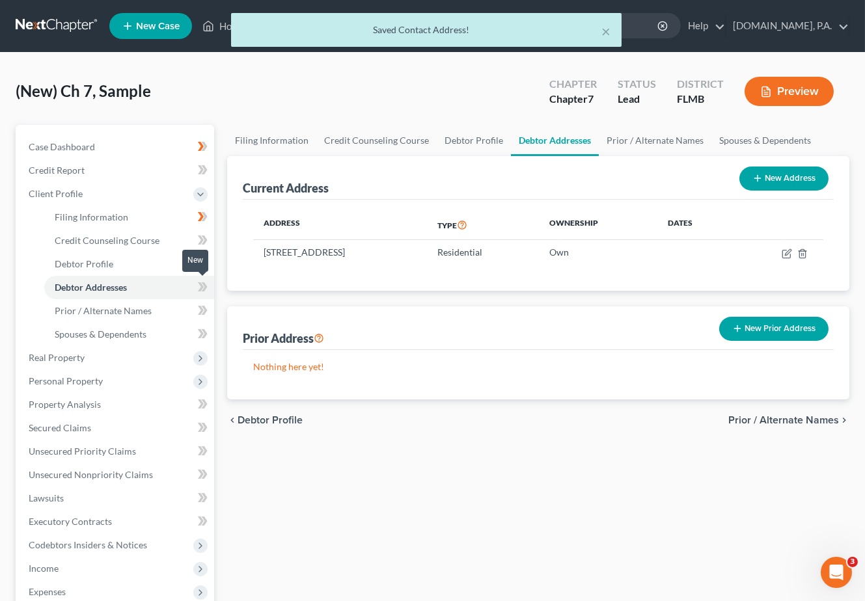
click at [200, 288] on icon at bounding box center [203, 287] width 10 height 16
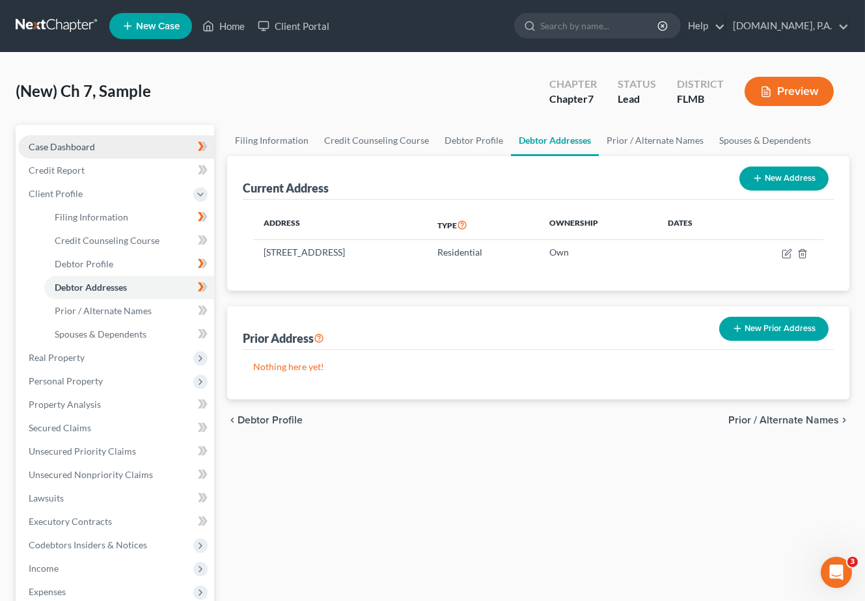
click at [81, 149] on span "Case Dashboard" at bounding box center [62, 146] width 66 height 11
select select "4"
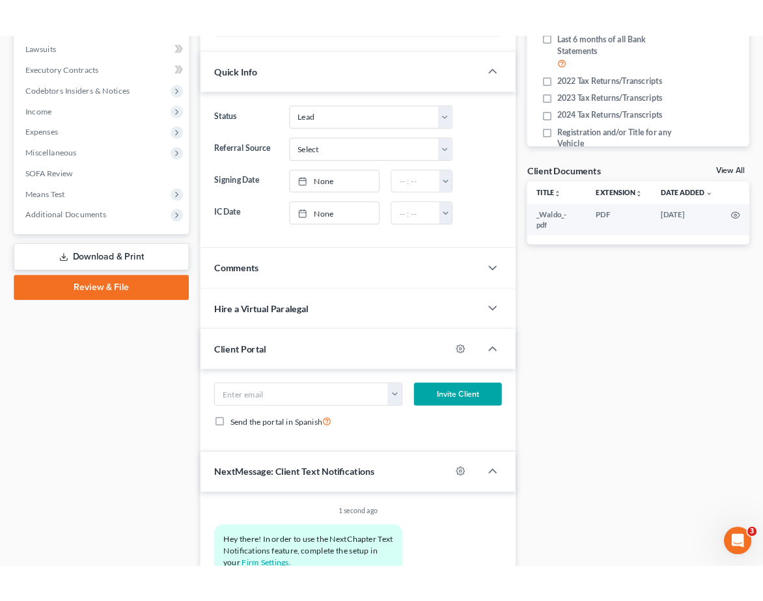
scroll to position [347, 0]
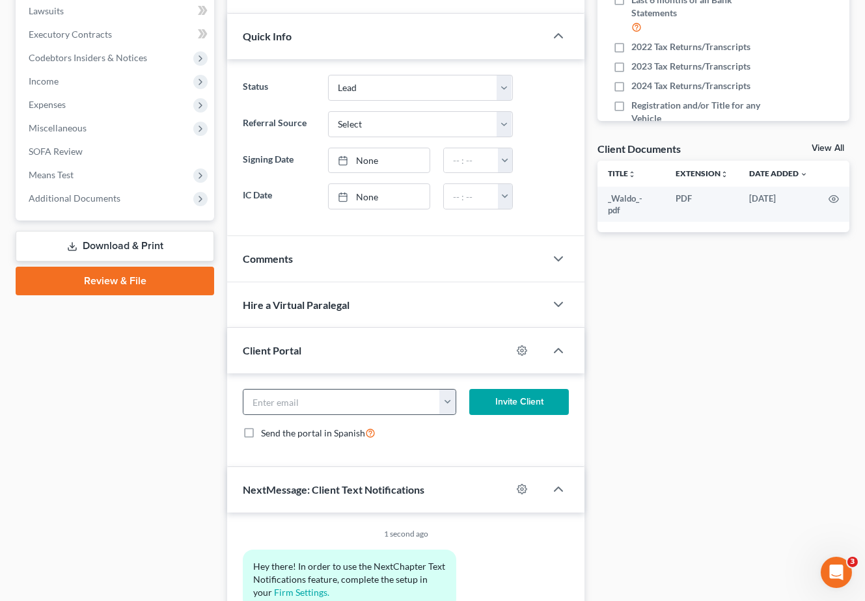
click at [445, 398] on button "button" at bounding box center [447, 402] width 16 height 25
click at [479, 431] on link "[EMAIL_ADDRESS][DOMAIN_NAME]" at bounding box center [528, 431] width 178 height 22
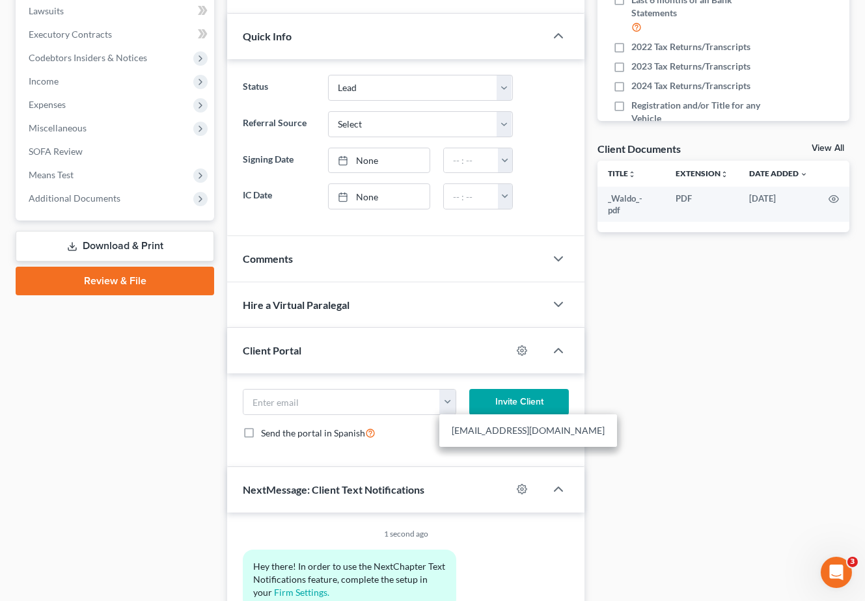
type input "[EMAIL_ADDRESS][DOMAIN_NAME]"
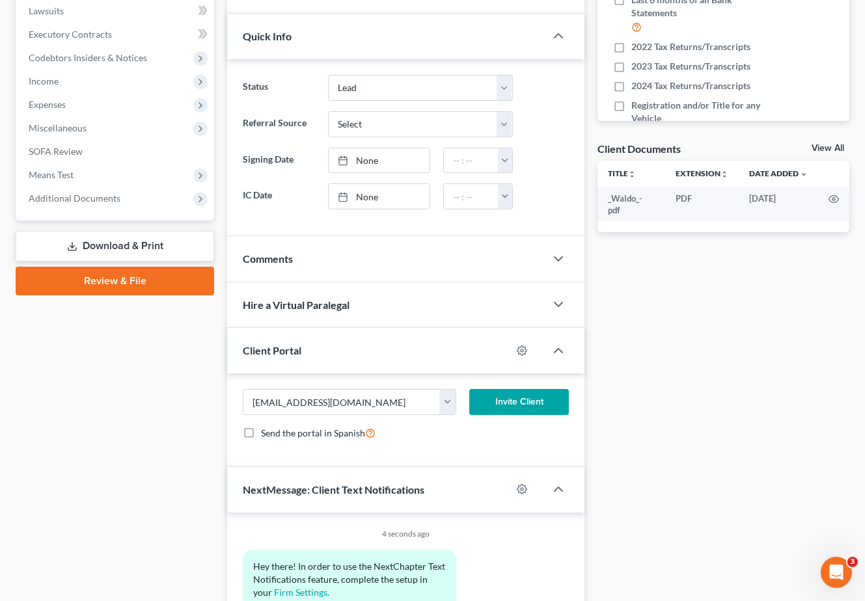
click at [517, 403] on button "Invite Client" at bounding box center [519, 402] width 100 height 26
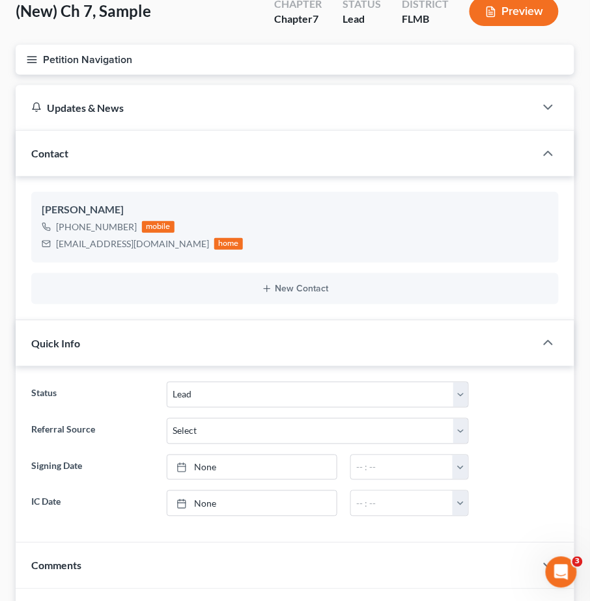
scroll to position [0, 0]
